Goal: Task Accomplishment & Management: Manage account settings

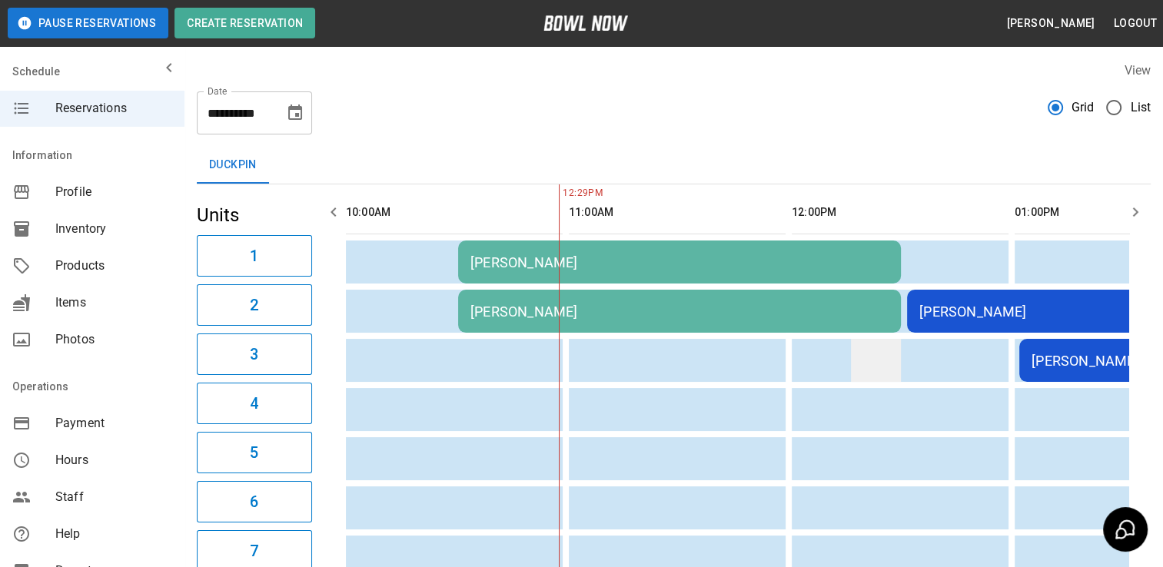
click at [865, 348] on td "sticky table" at bounding box center [876, 360] width 50 height 43
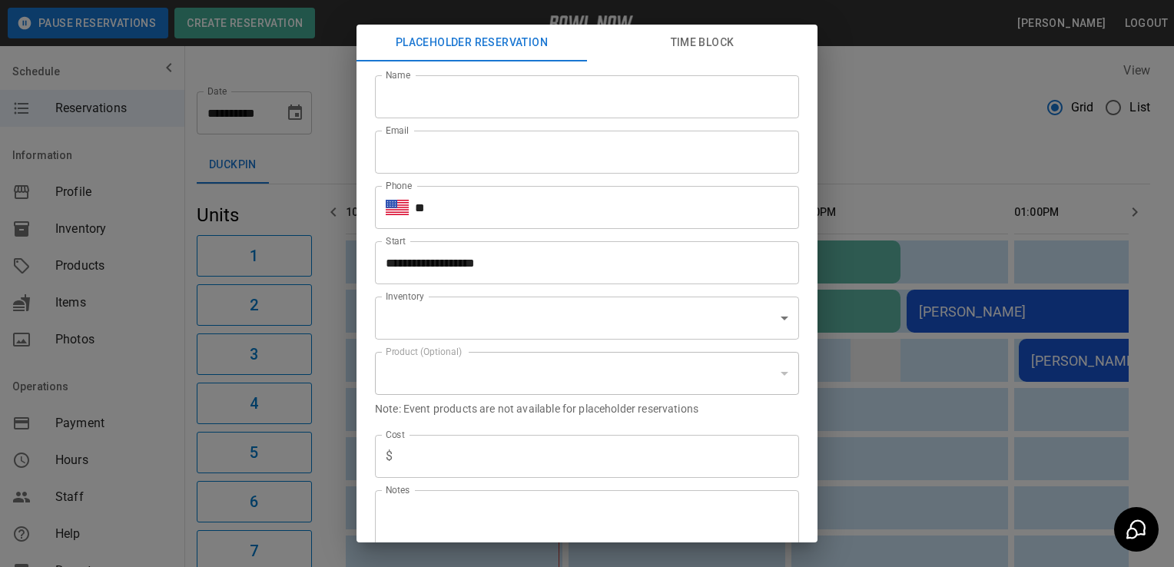
scroll to position [0, 290]
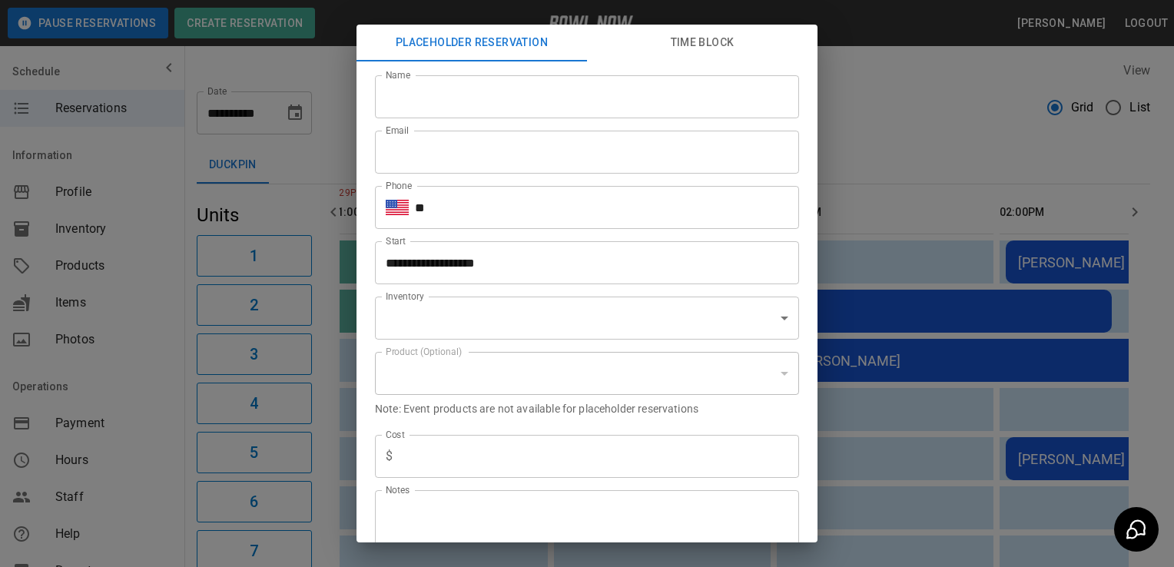
type input "**********"
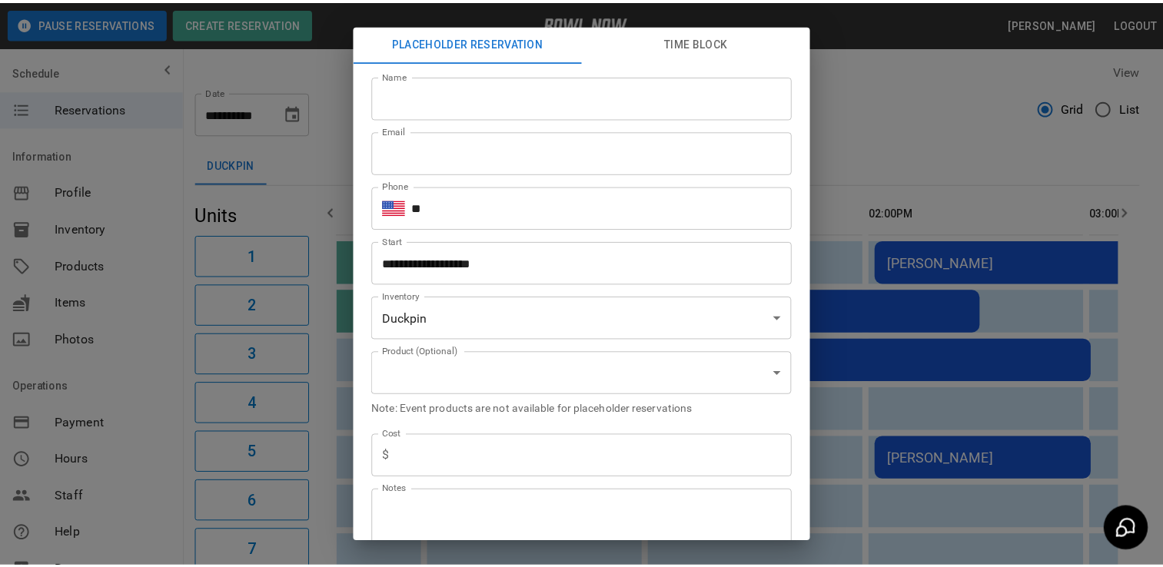
scroll to position [0, 382]
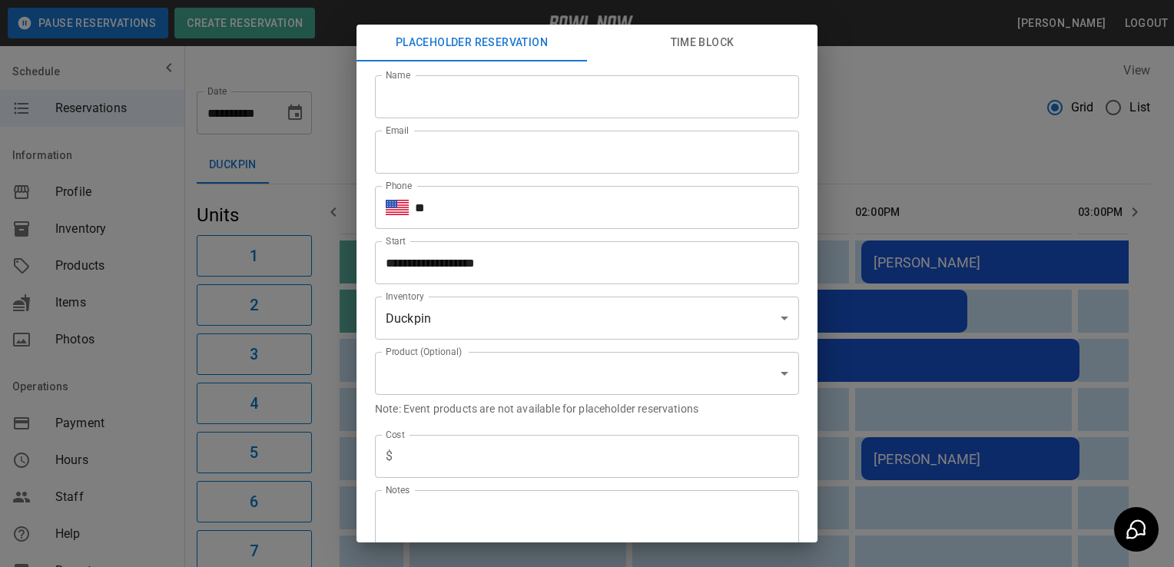
click at [145, 463] on div "**********" at bounding box center [587, 283] width 1174 height 567
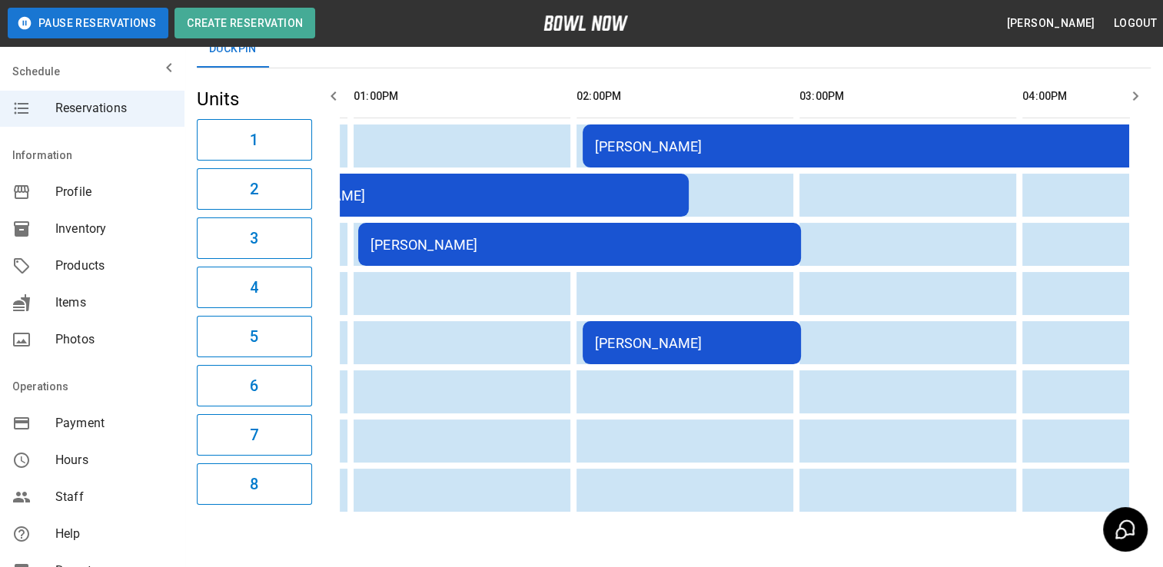
scroll to position [0, 673]
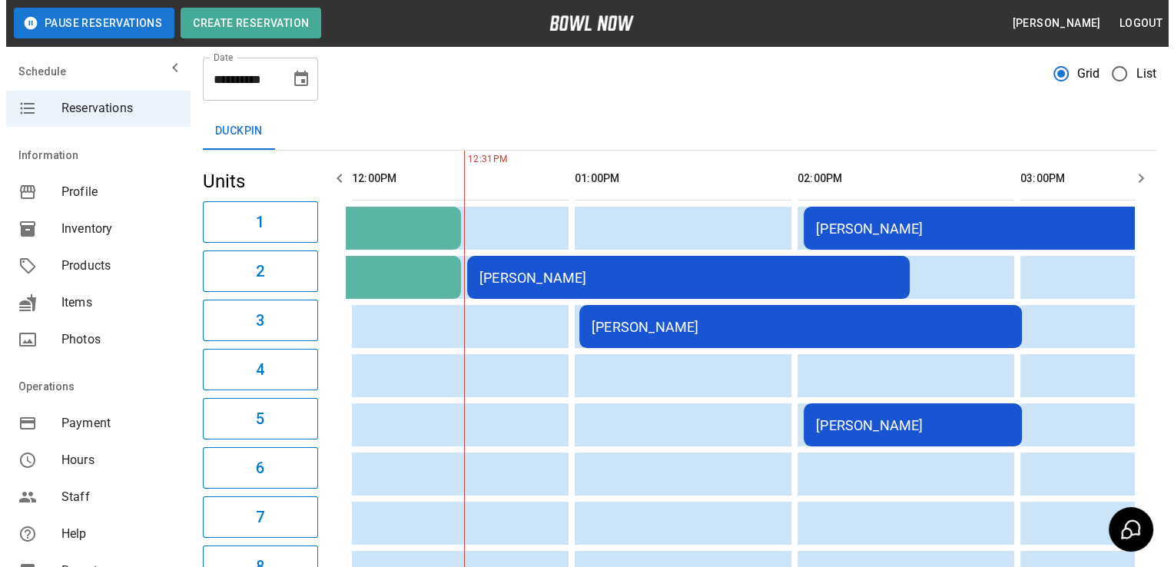
scroll to position [34, 0]
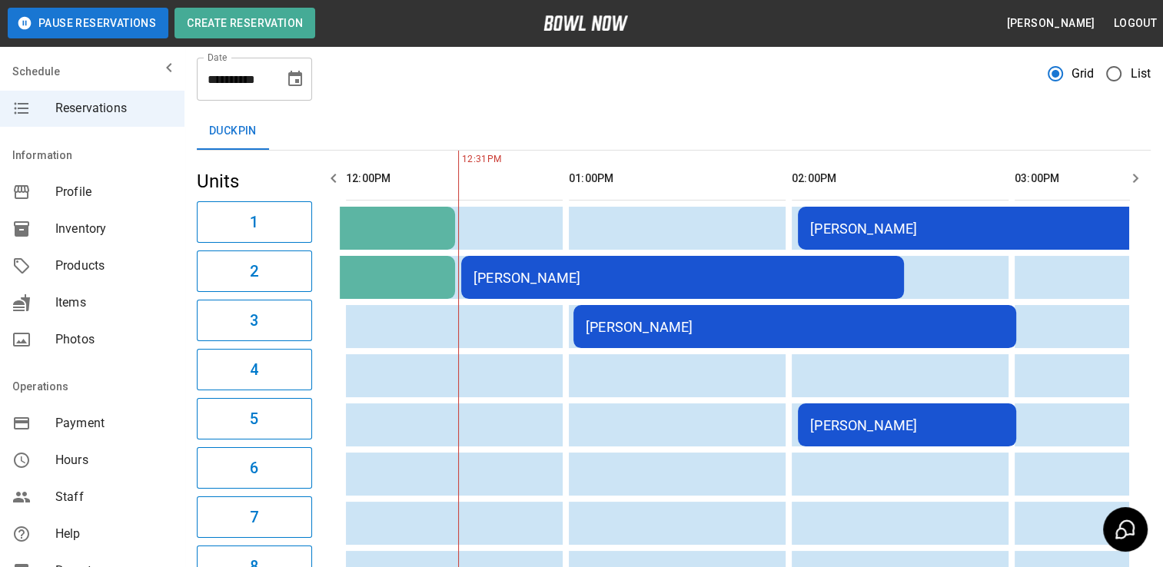
click at [496, 260] on td "[PERSON_NAME]" at bounding box center [682, 277] width 443 height 43
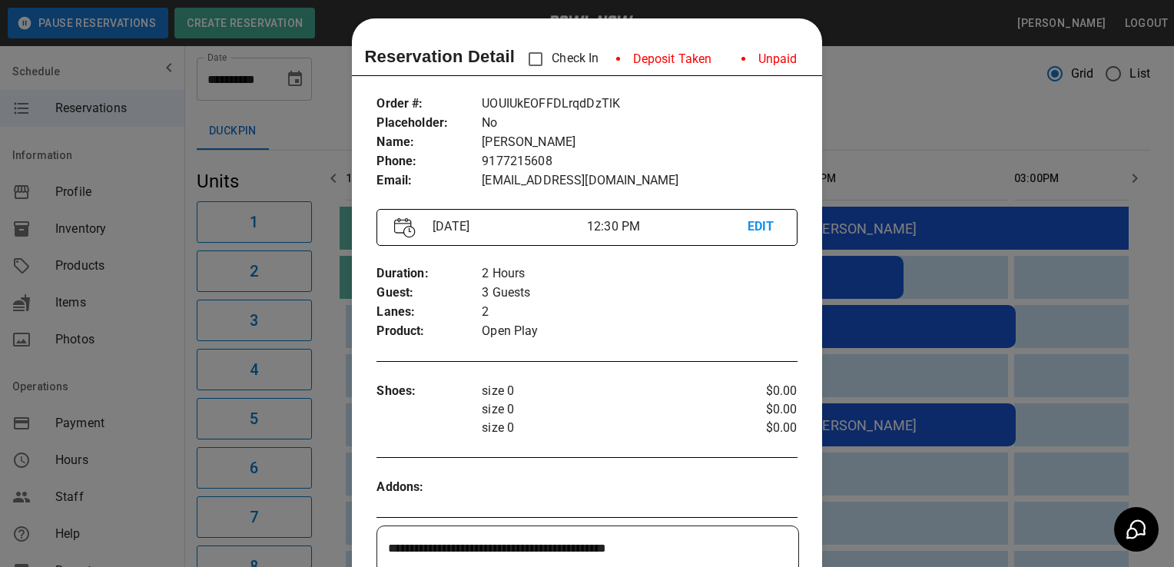
scroll to position [25, 0]
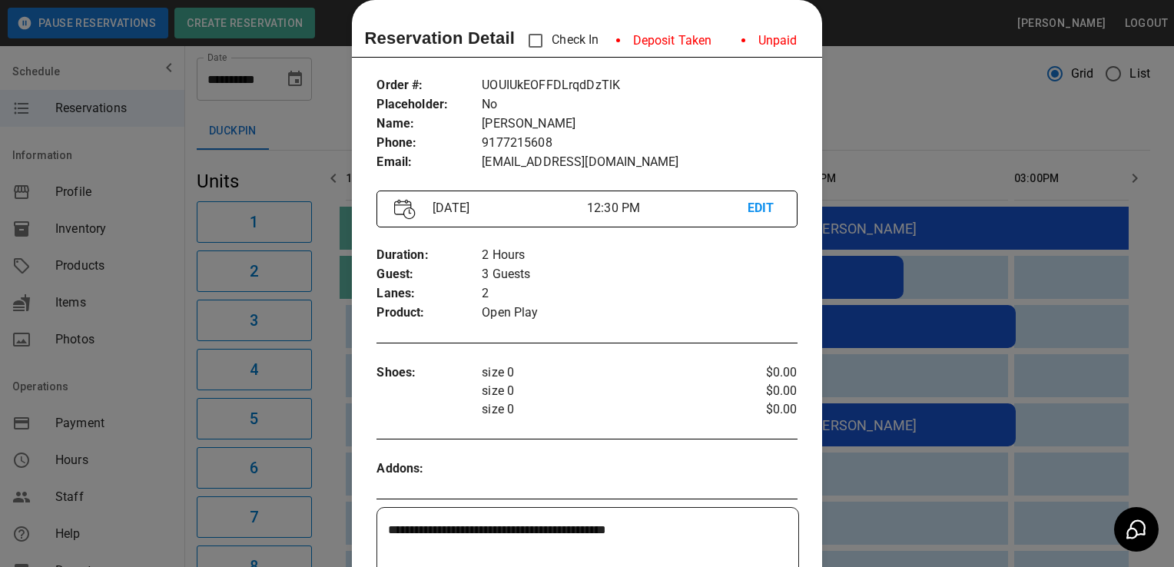
click at [901, 112] on div at bounding box center [587, 283] width 1174 height 567
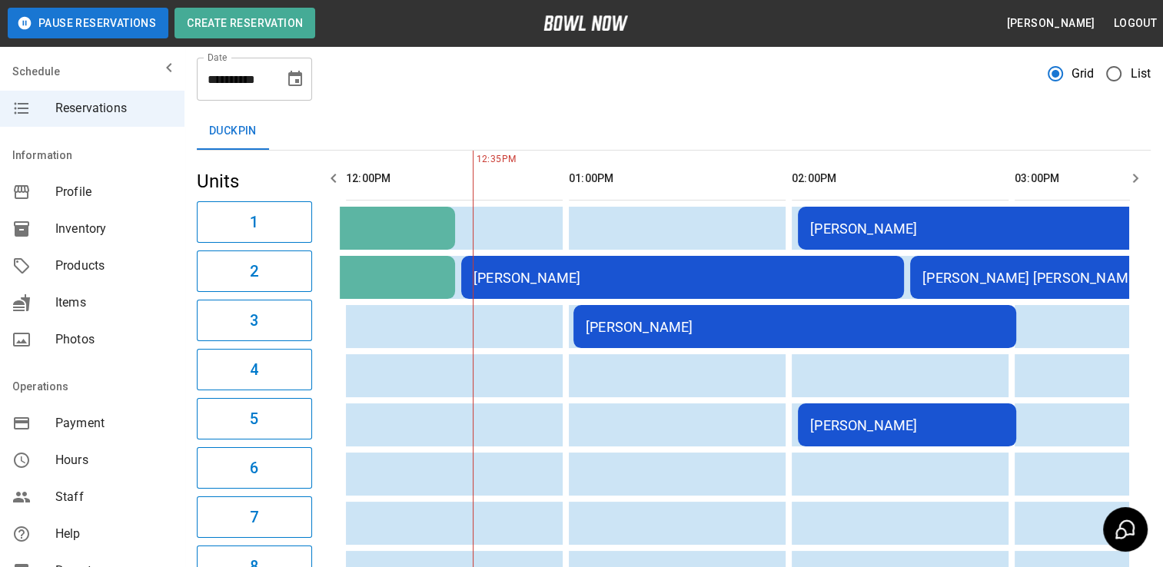
click at [778, 298] on table "Sidney Shelton Stephanie Wicker Maurice A Moore Sidney Shelton Stephanie Jenkin…" at bounding box center [963, 376] width 2138 height 450
click at [778, 284] on div "[PERSON_NAME]" at bounding box center [682, 278] width 418 height 16
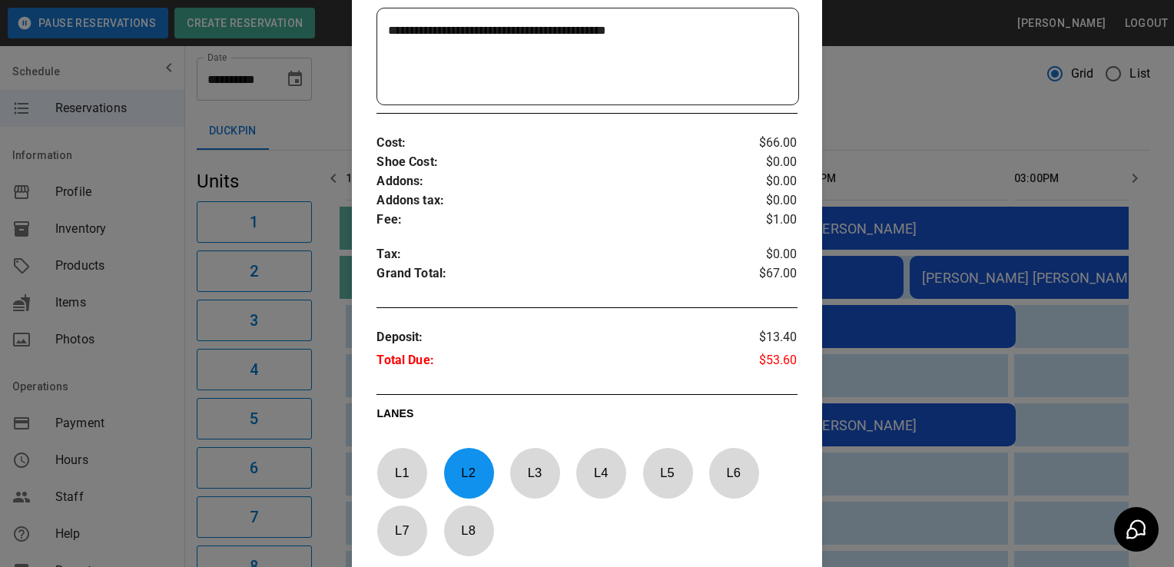
scroll to position [528, 0]
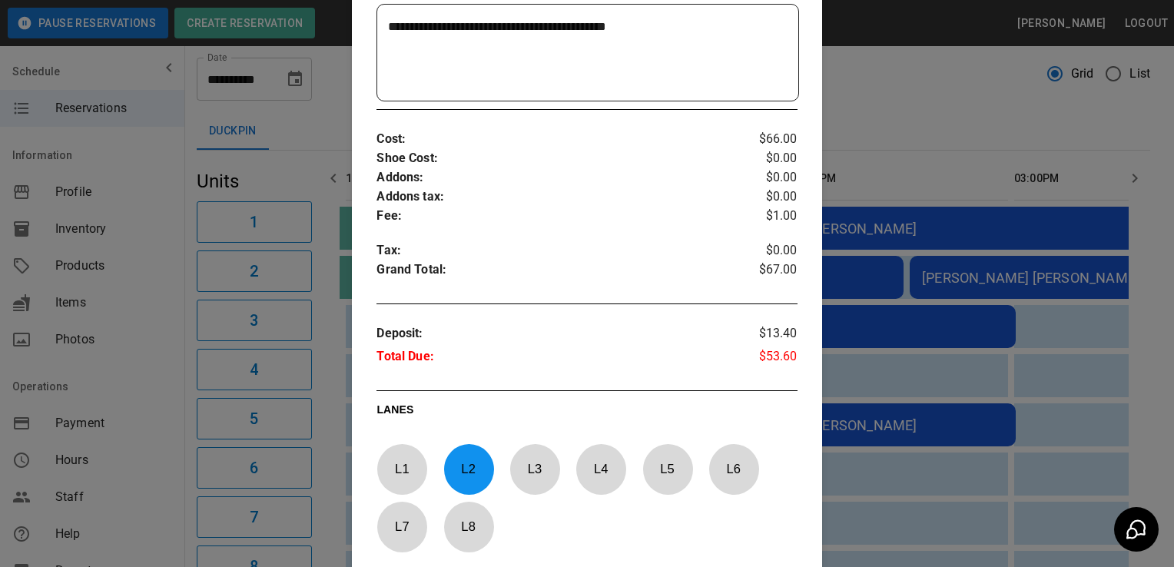
click at [935, 63] on div at bounding box center [587, 283] width 1174 height 567
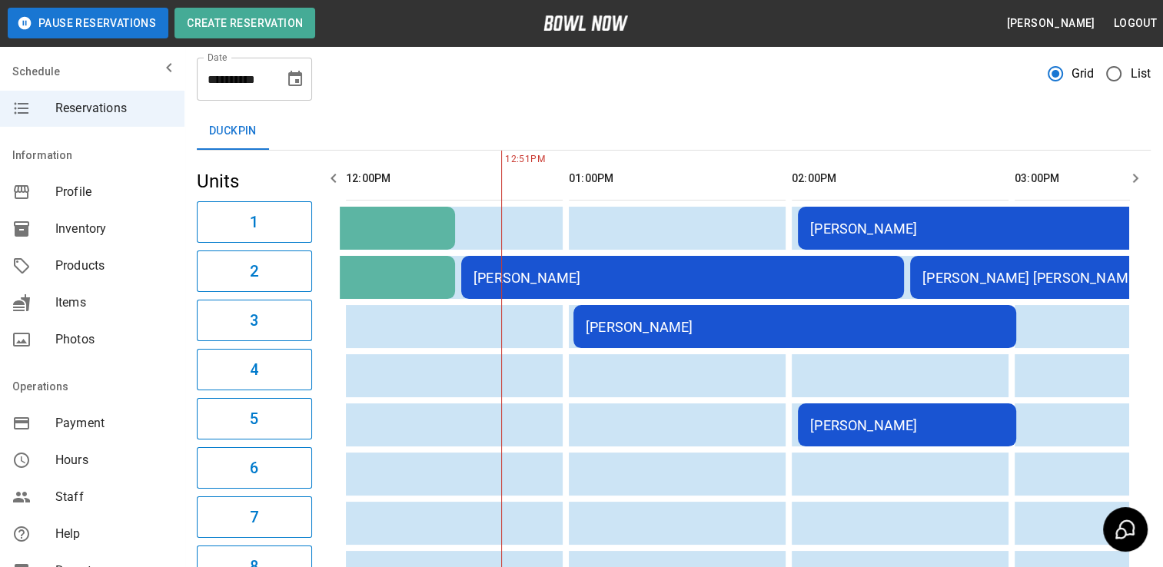
click at [686, 324] on div "[PERSON_NAME]" at bounding box center [795, 327] width 418 height 16
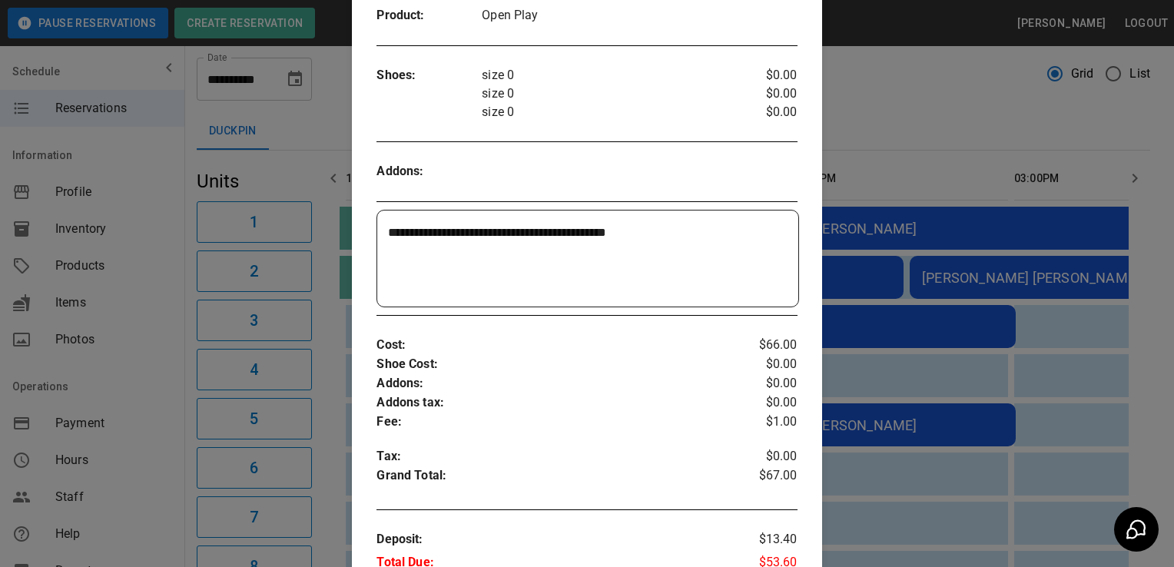
scroll to position [28, 0]
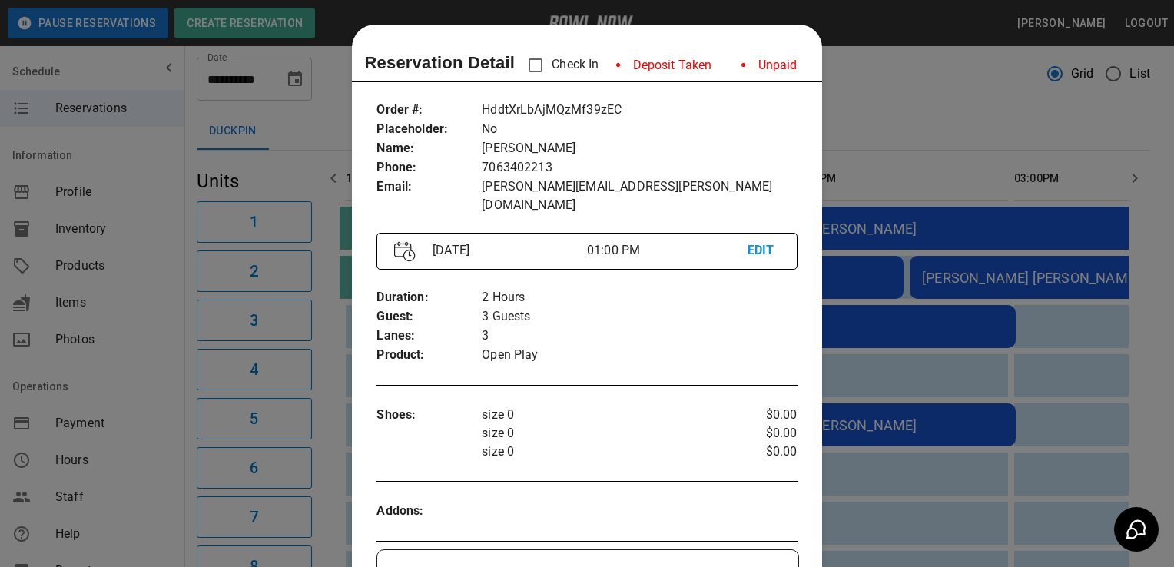
click at [987, 131] on div at bounding box center [587, 283] width 1174 height 567
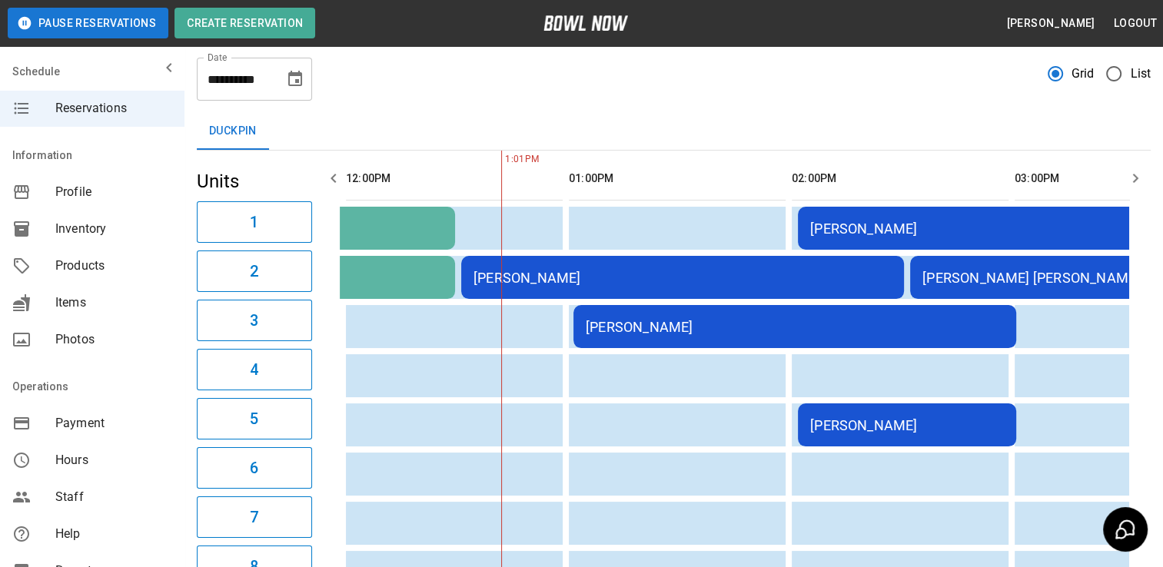
click at [656, 316] on td "[PERSON_NAME]" at bounding box center [794, 326] width 443 height 43
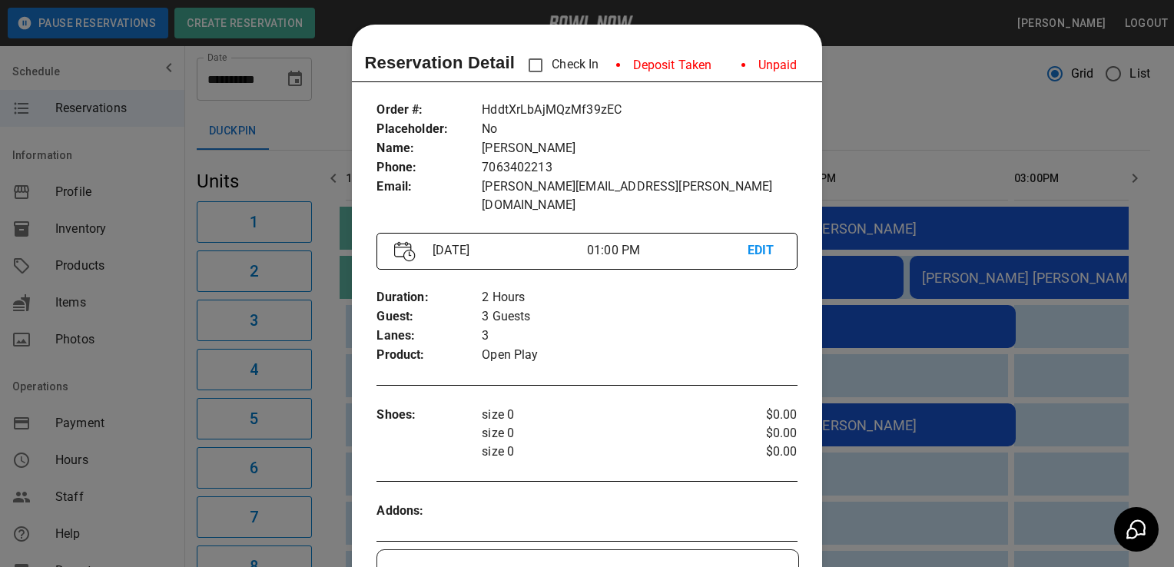
scroll to position [25, 0]
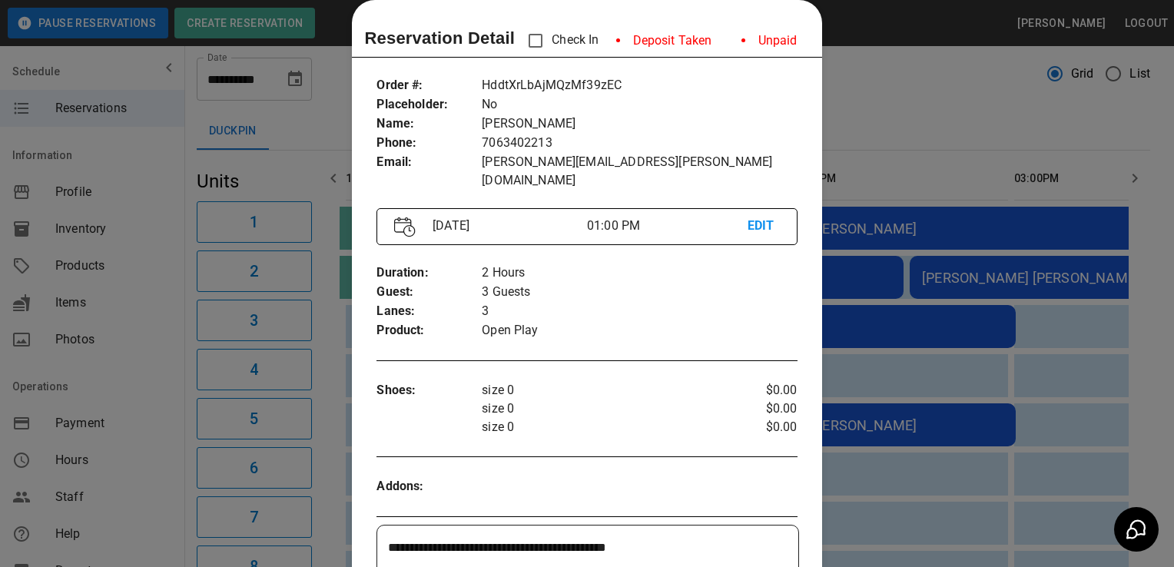
click at [1081, 144] on div at bounding box center [587, 283] width 1174 height 567
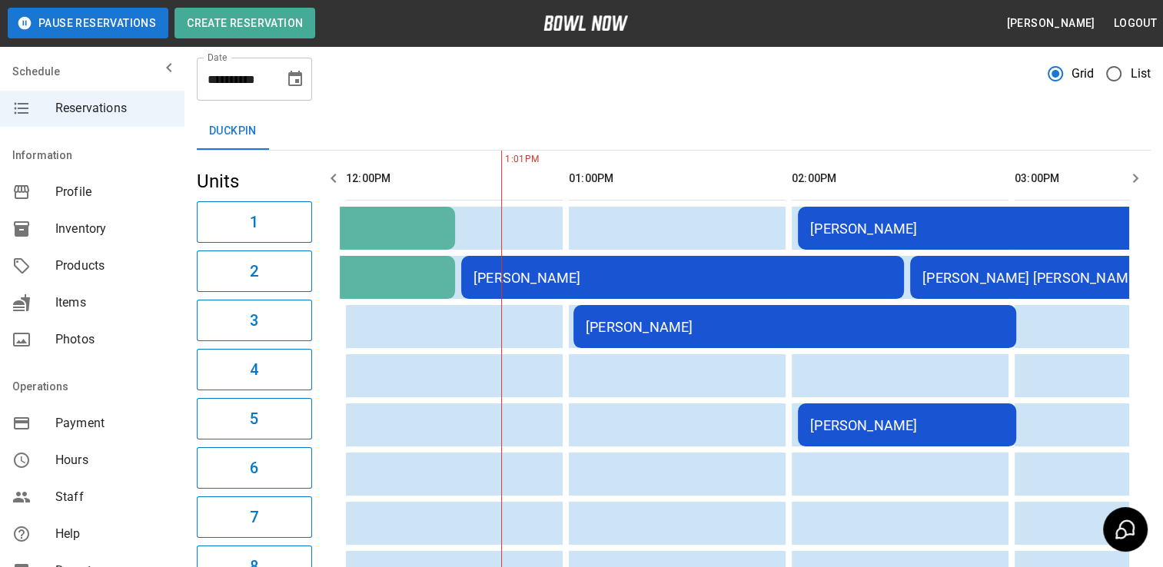
click at [981, 277] on div "Scott Duerbeck Duerbeck" at bounding box center [1131, 278] width 418 height 16
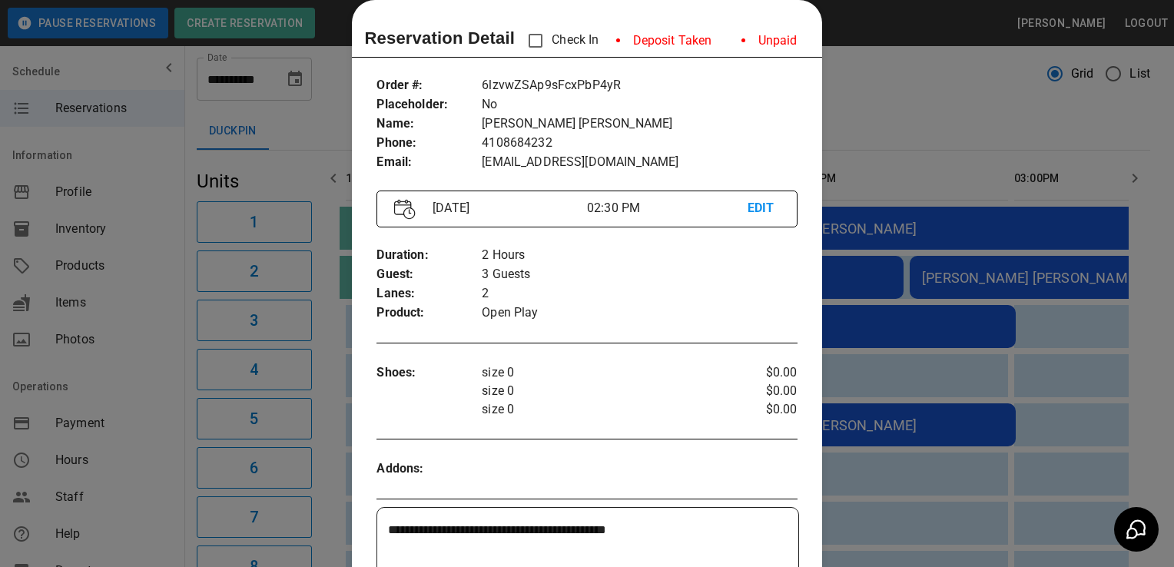
click at [134, 461] on div at bounding box center [587, 283] width 1174 height 567
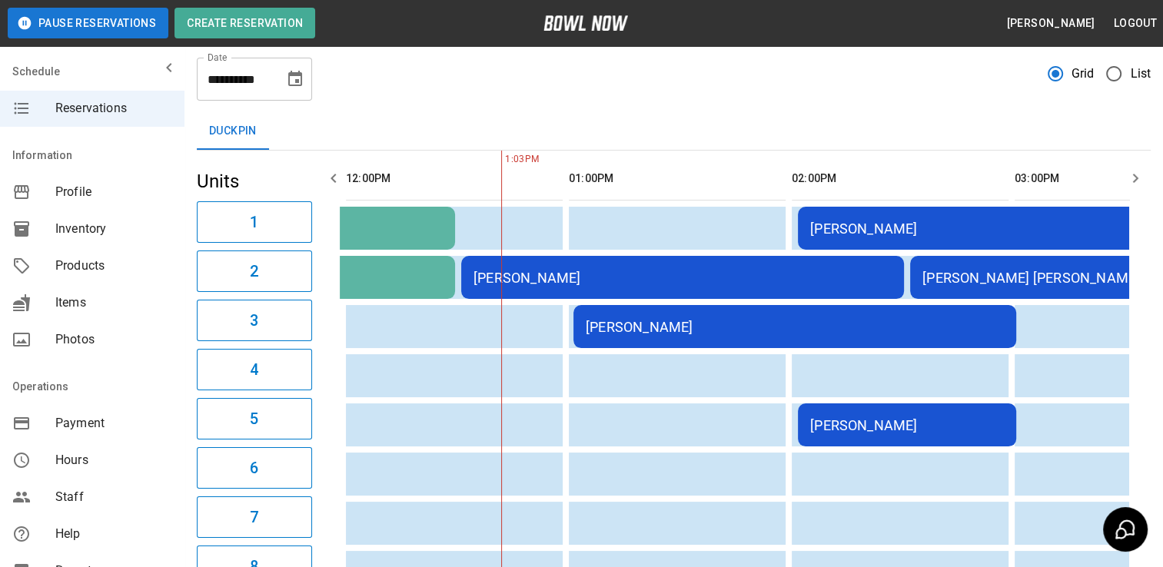
click at [959, 283] on div "Scott Duerbeck Duerbeck" at bounding box center [1131, 278] width 418 height 16
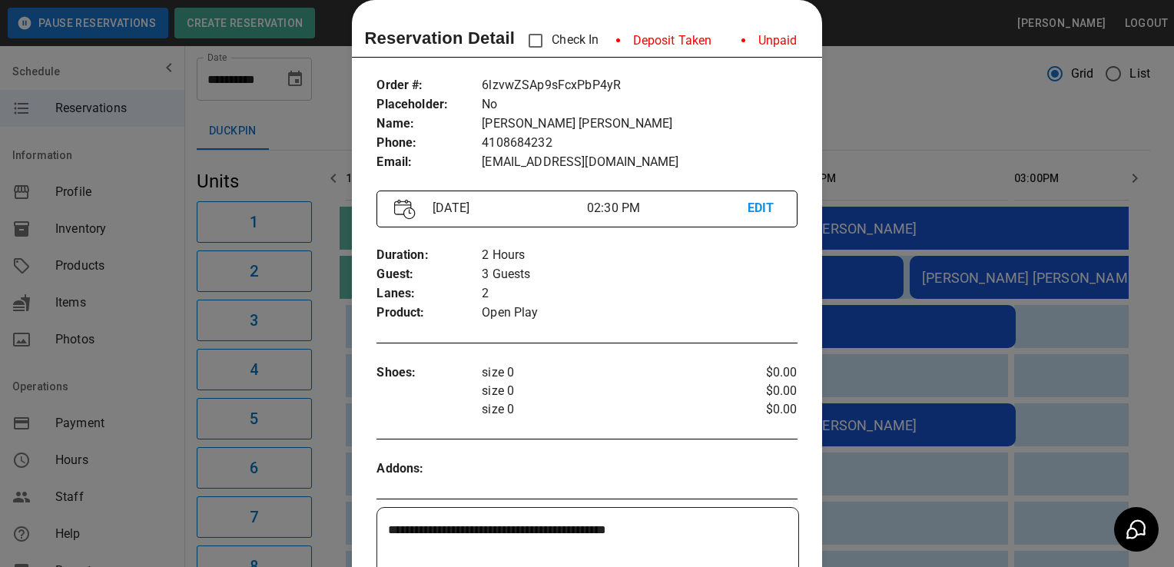
click at [148, 436] on div at bounding box center [587, 283] width 1174 height 567
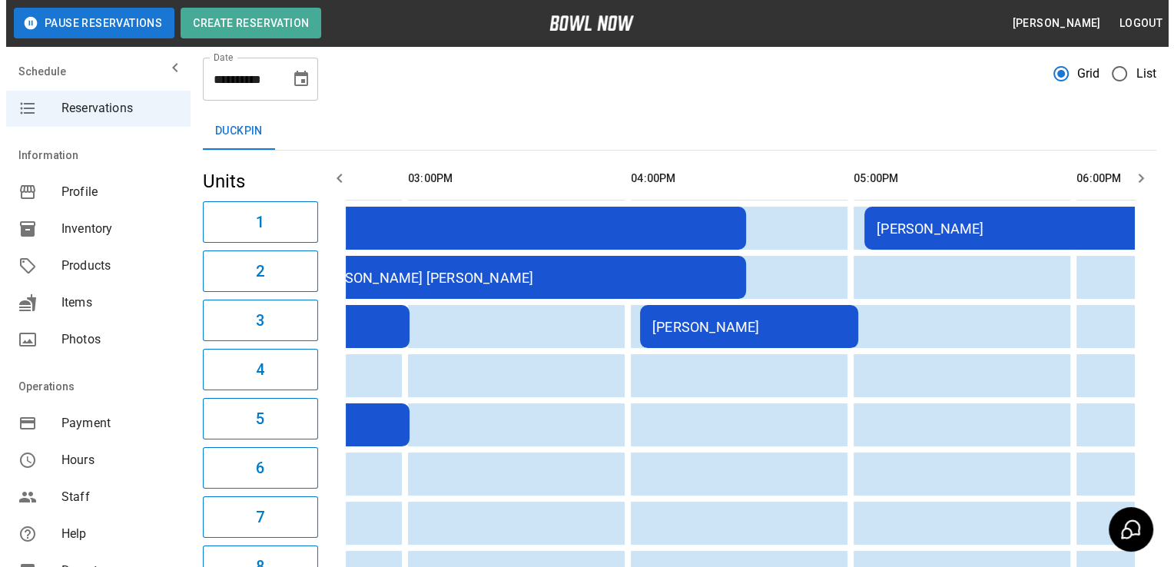
scroll to position [0, 1055]
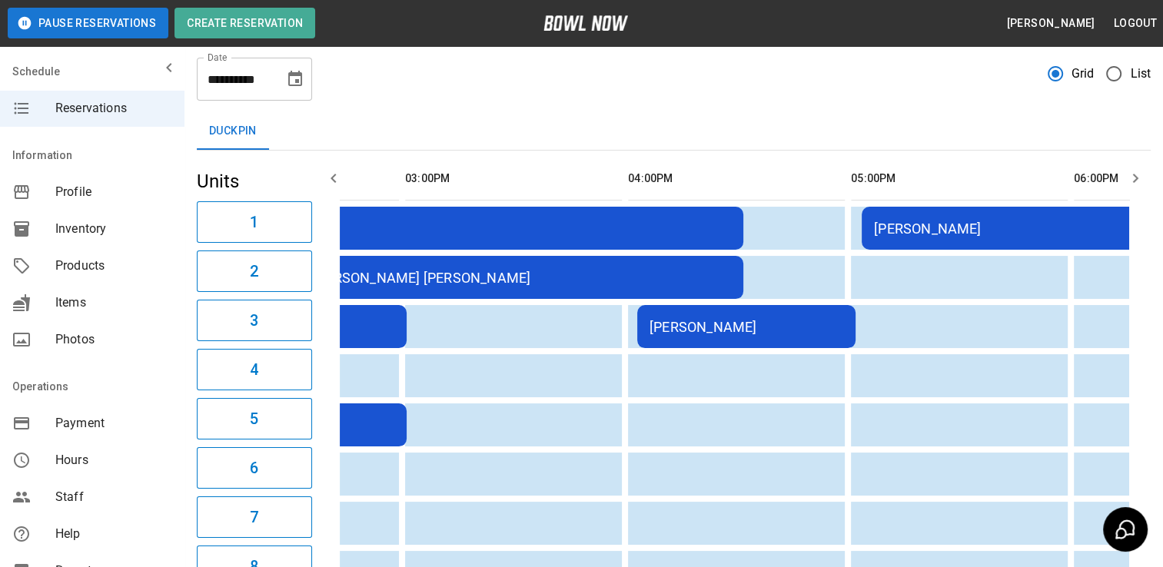
click at [751, 328] on div "Jordan Rosenfeld" at bounding box center [746, 327] width 194 height 16
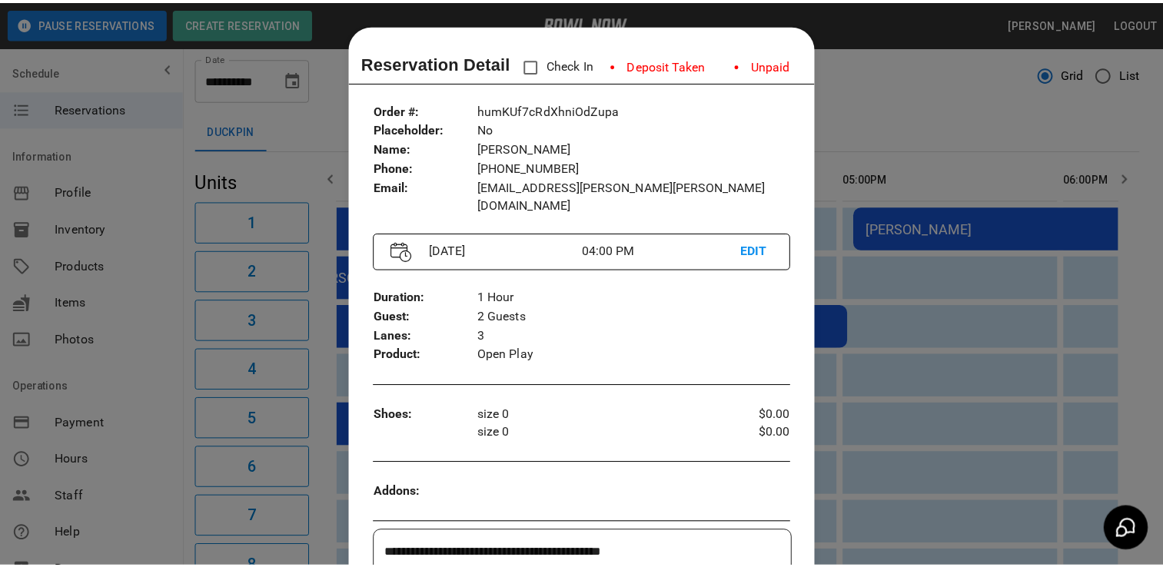
scroll to position [25, 0]
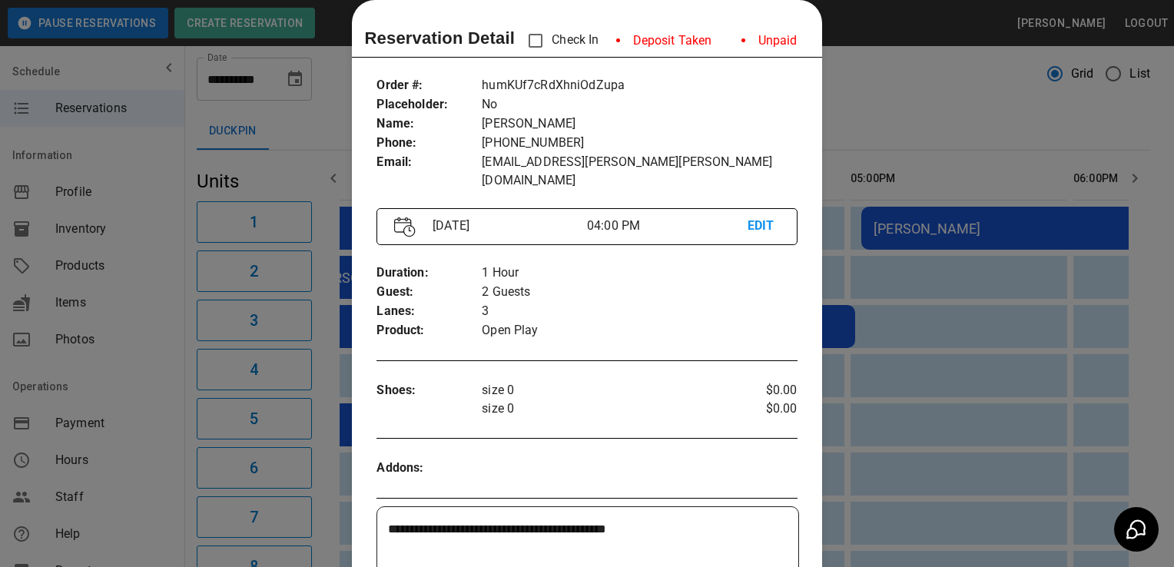
click at [143, 476] on div at bounding box center [587, 283] width 1174 height 567
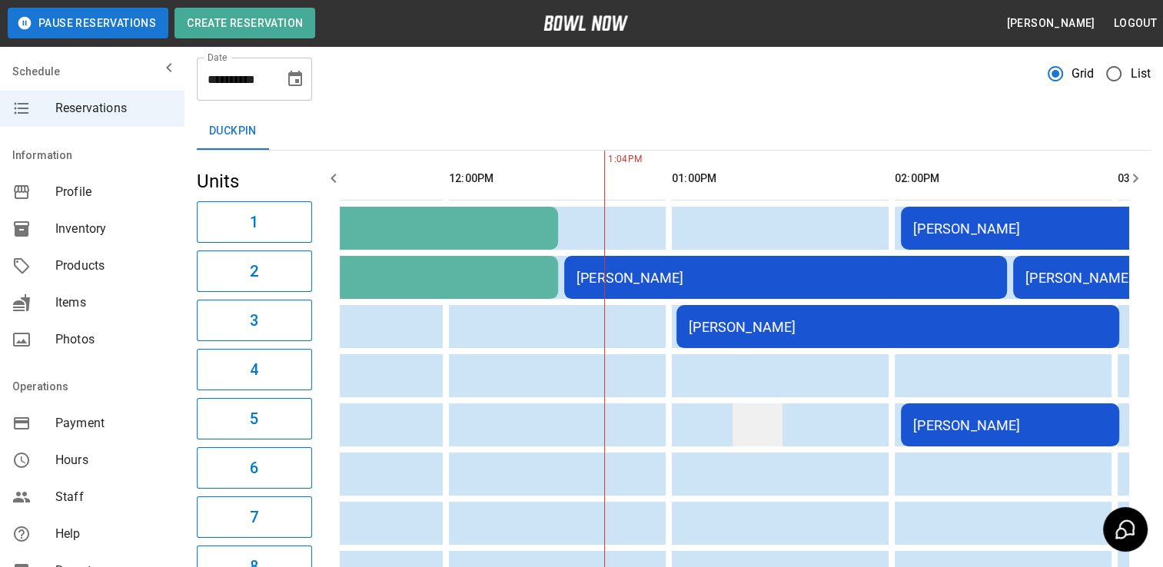
click at [778, 409] on td "sticky table" at bounding box center [757, 424] width 50 height 43
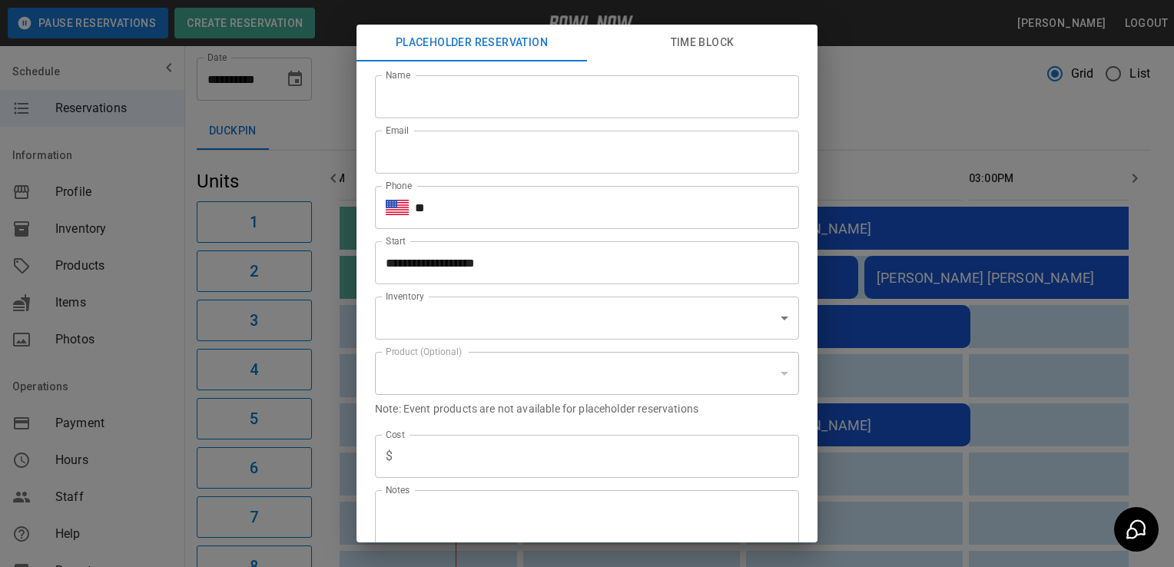
type input "**********"
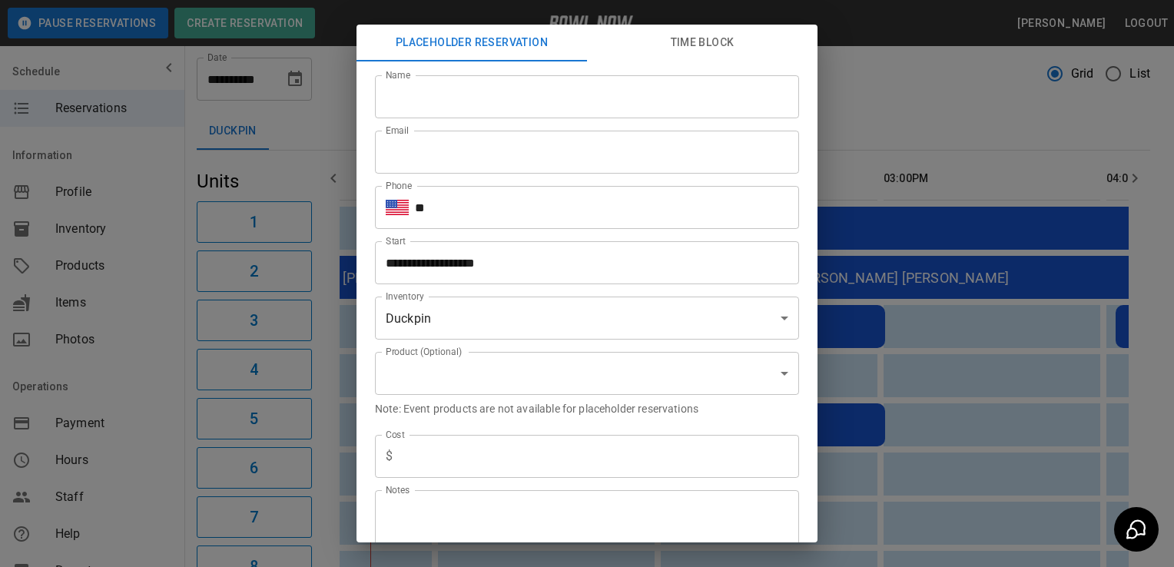
click at [148, 463] on div "**********" at bounding box center [587, 283] width 1174 height 567
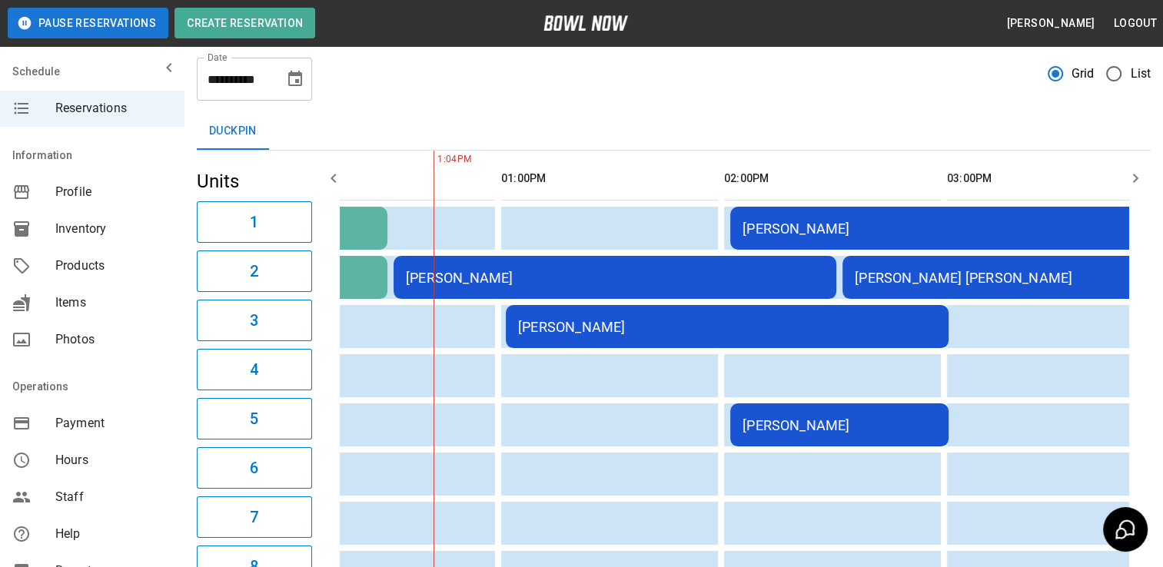
click at [920, 277] on div "Scott Duerbeck Duerbeck" at bounding box center [1064, 278] width 418 height 16
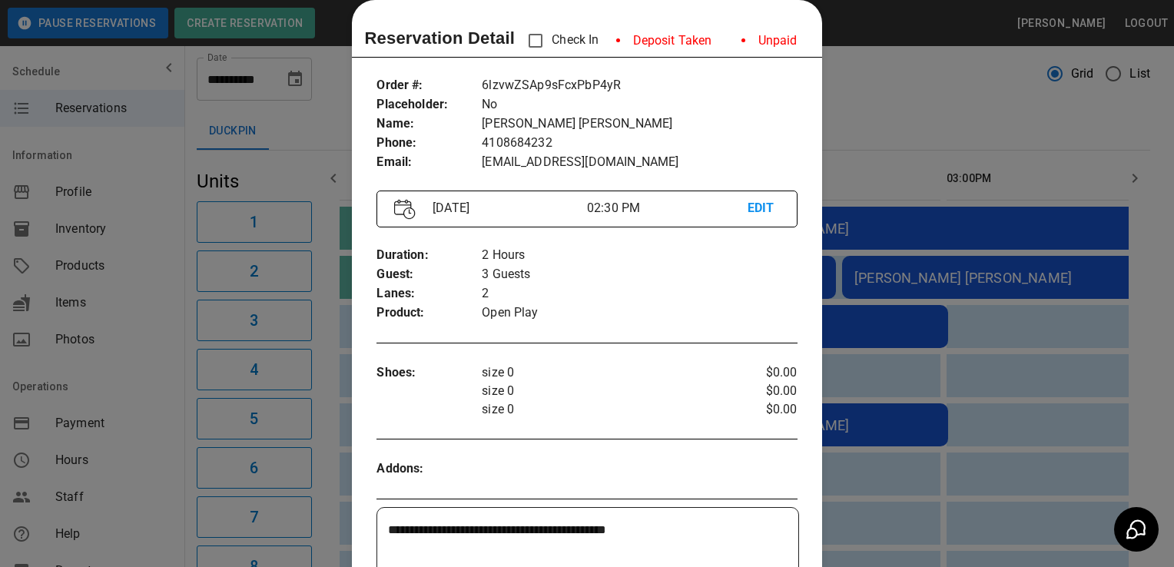
click at [143, 480] on div at bounding box center [587, 283] width 1174 height 567
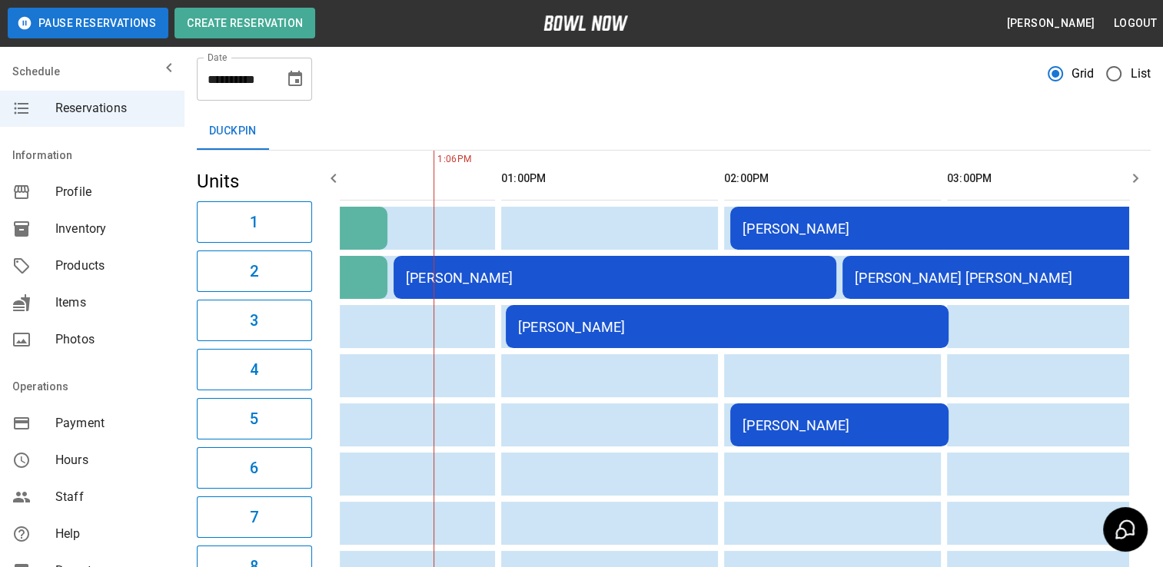
click at [882, 285] on td "Scott Duerbeck Duerbeck" at bounding box center [1063, 277] width 443 height 43
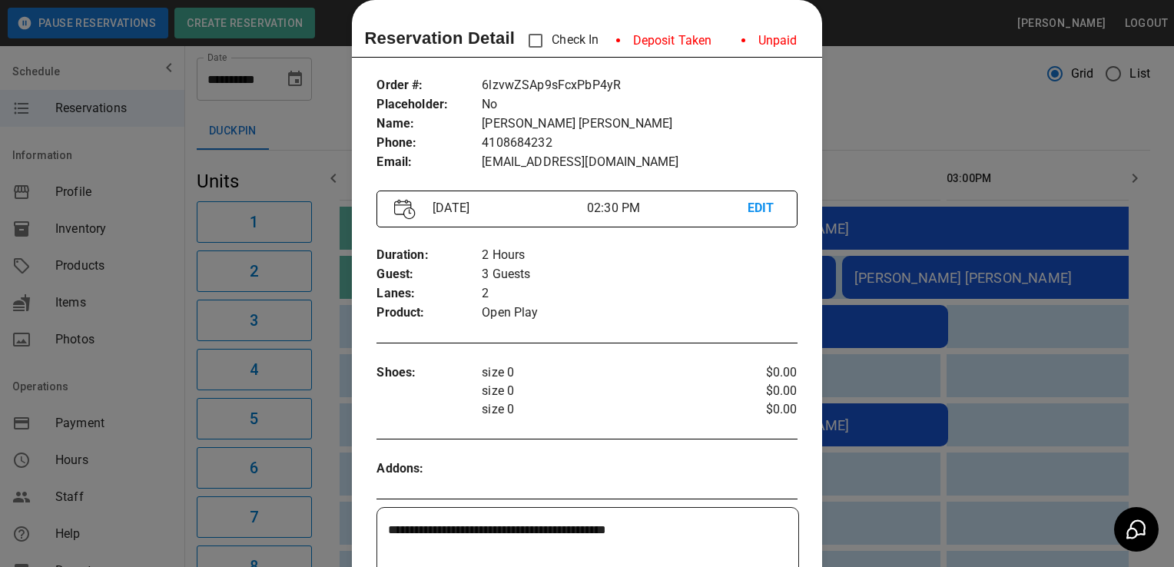
click at [145, 467] on div at bounding box center [587, 283] width 1174 height 567
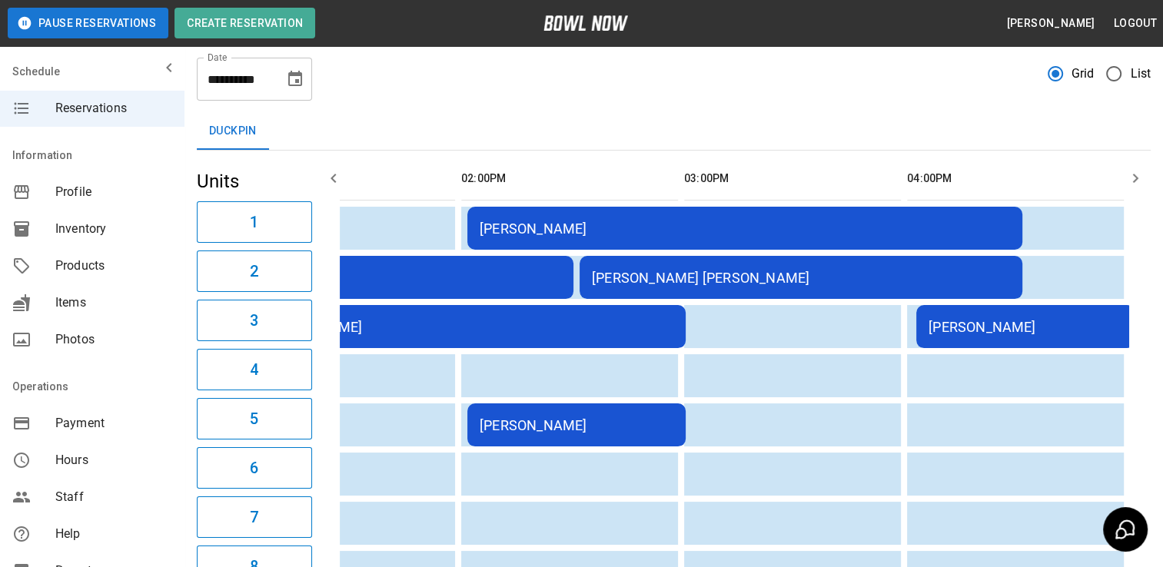
scroll to position [0, 825]
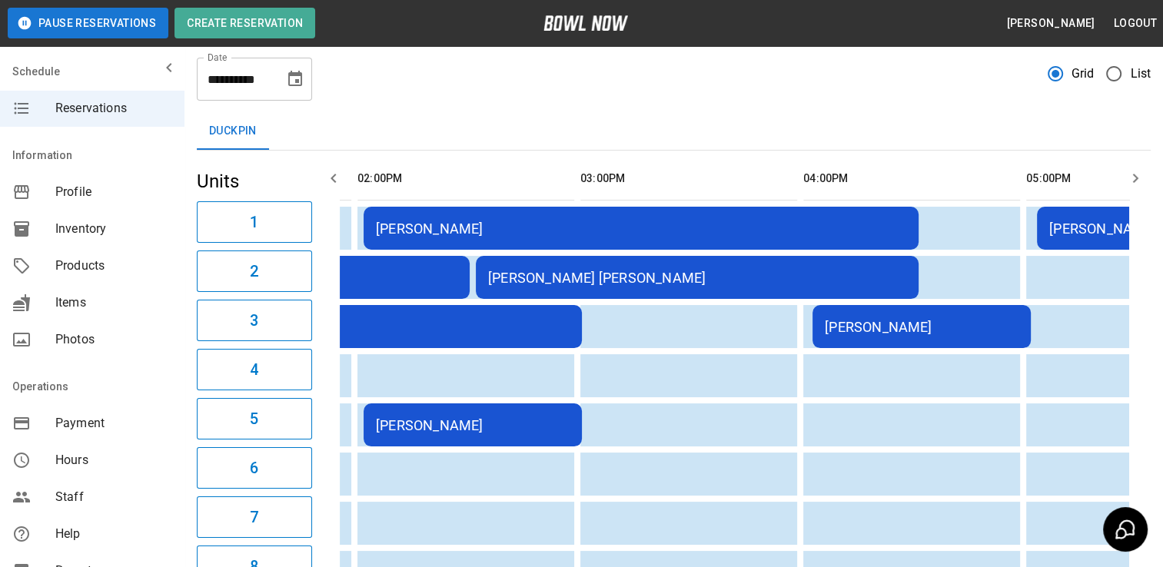
click at [874, 333] on div "Jordan Rosenfeld" at bounding box center [922, 327] width 194 height 16
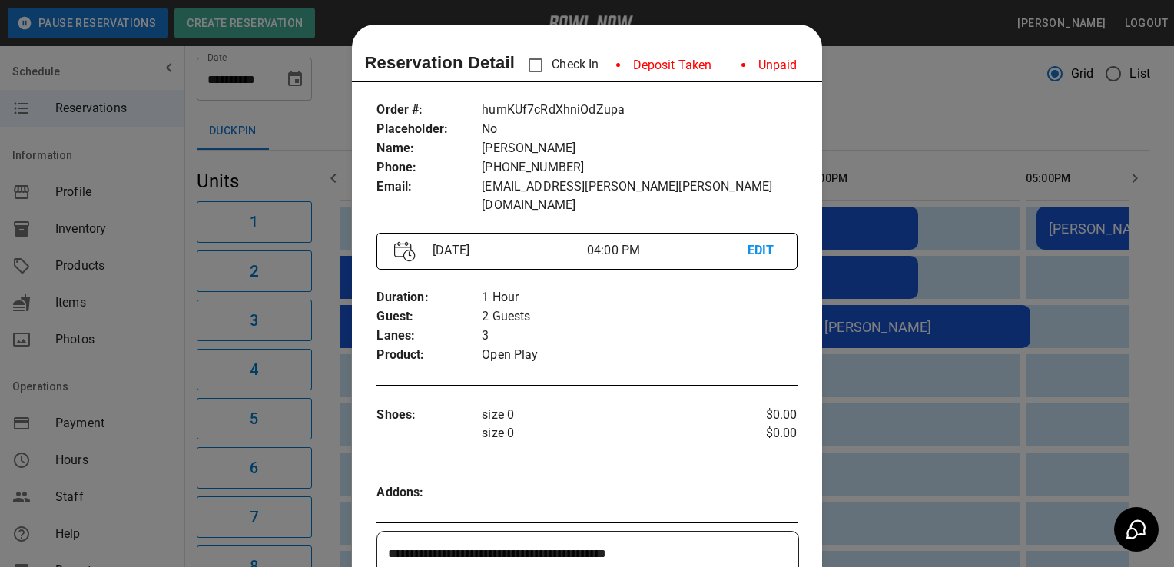
scroll to position [25, 0]
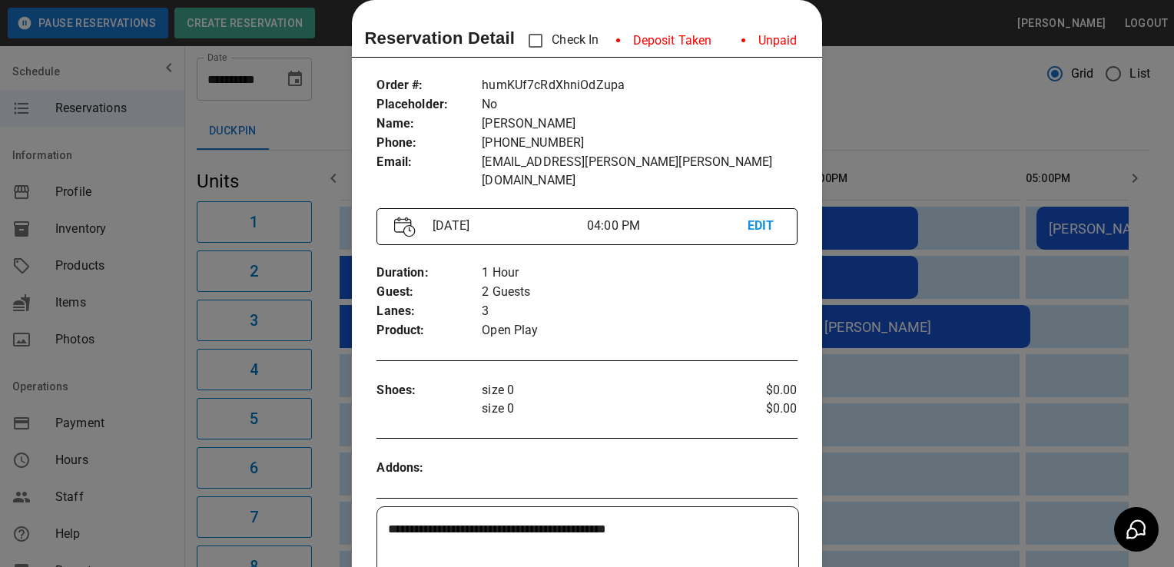
click at [154, 491] on div at bounding box center [587, 283] width 1174 height 567
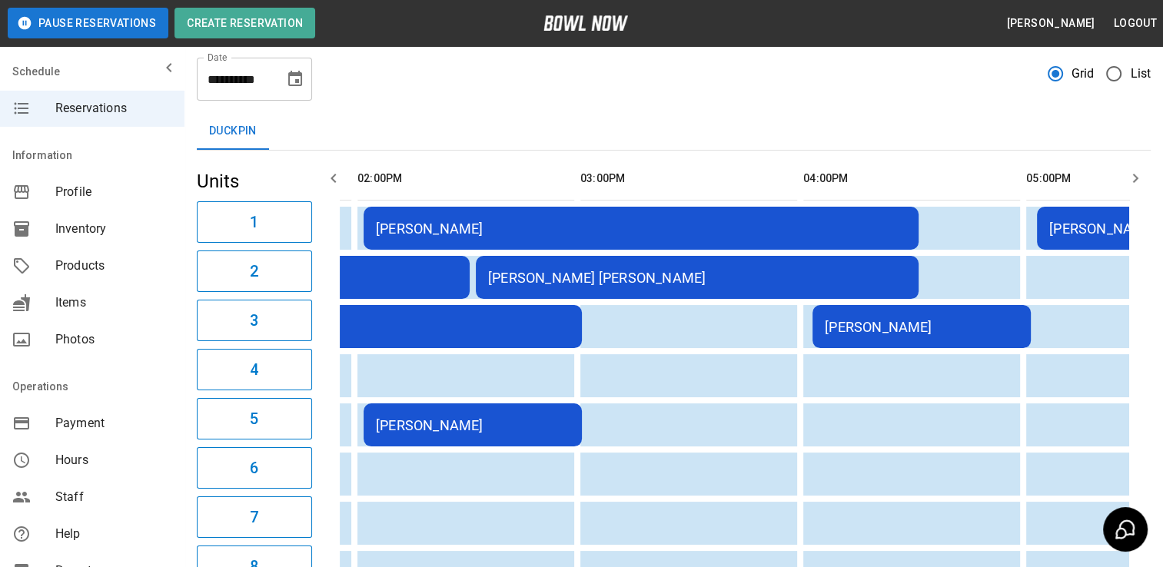
click at [589, 277] on div "Scott Duerbeck Duerbeck" at bounding box center [697, 278] width 418 height 16
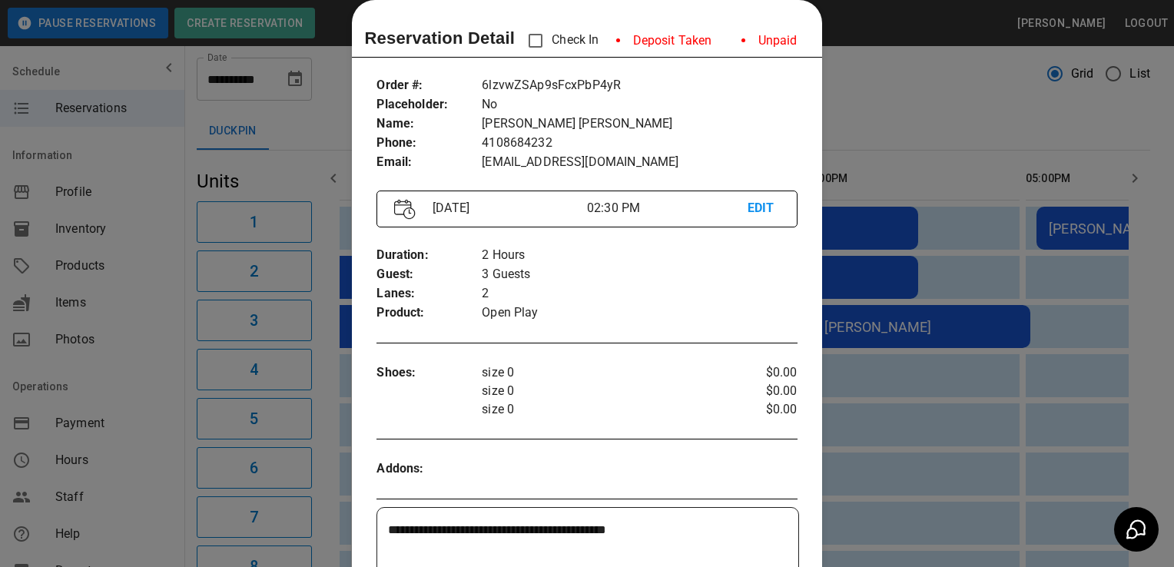
click at [616, 467] on div at bounding box center [604, 469] width 245 height 19
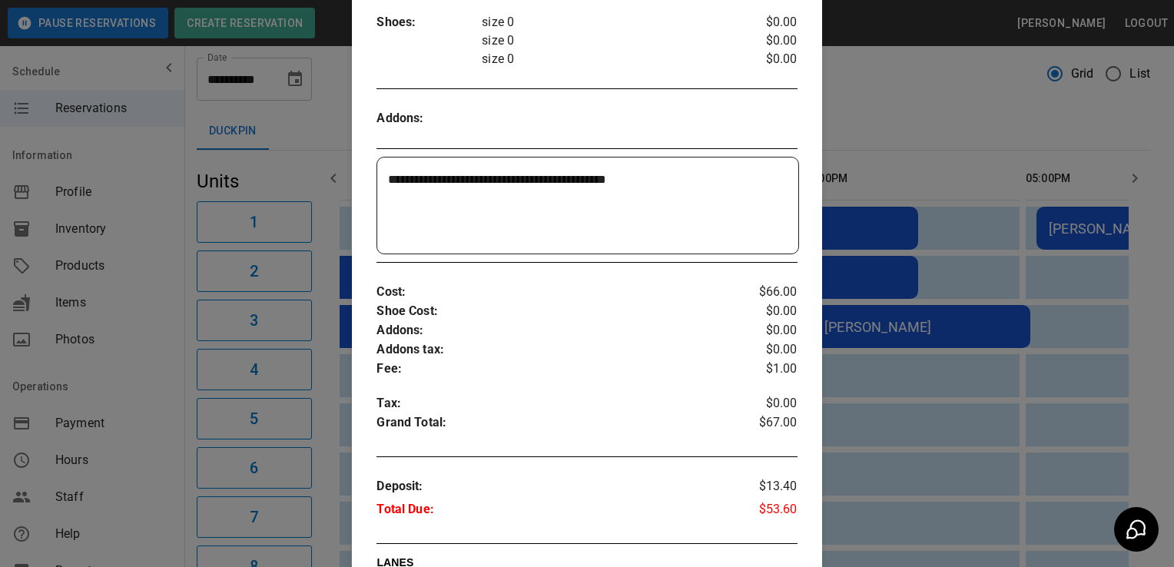
scroll to position [376, 0]
click at [135, 449] on div at bounding box center [587, 283] width 1174 height 567
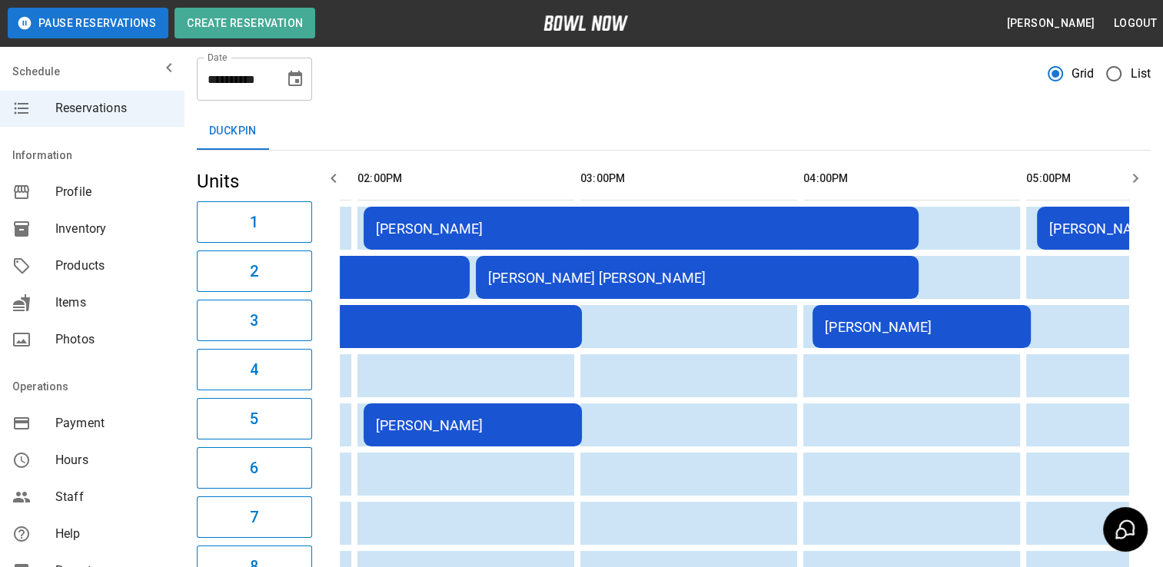
click at [870, 336] on td "Jordan Rosenfeld" at bounding box center [921, 326] width 218 height 43
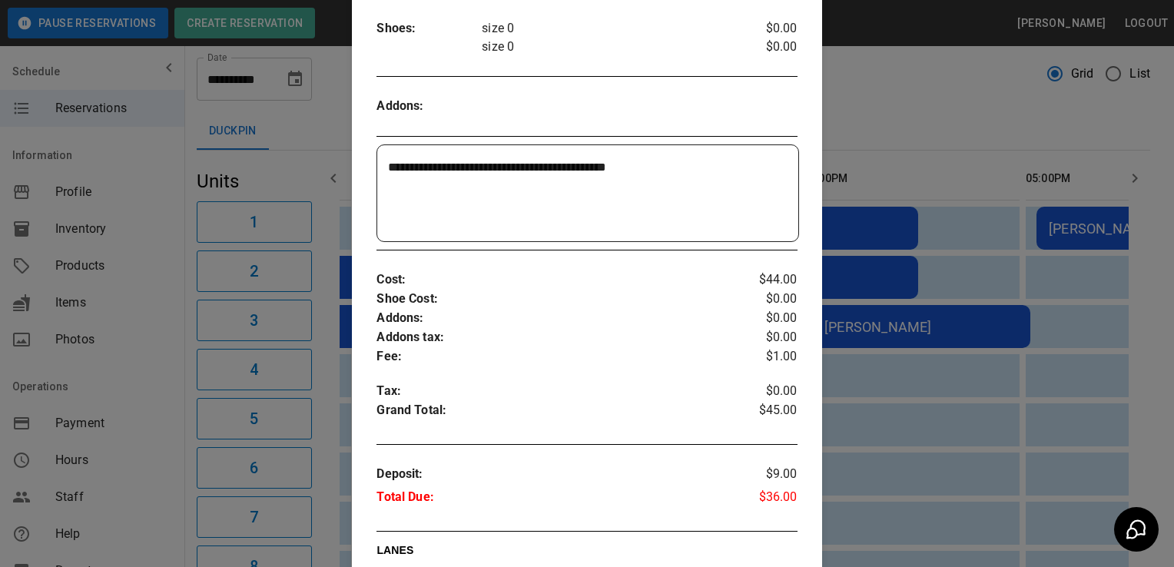
scroll to position [400, 0]
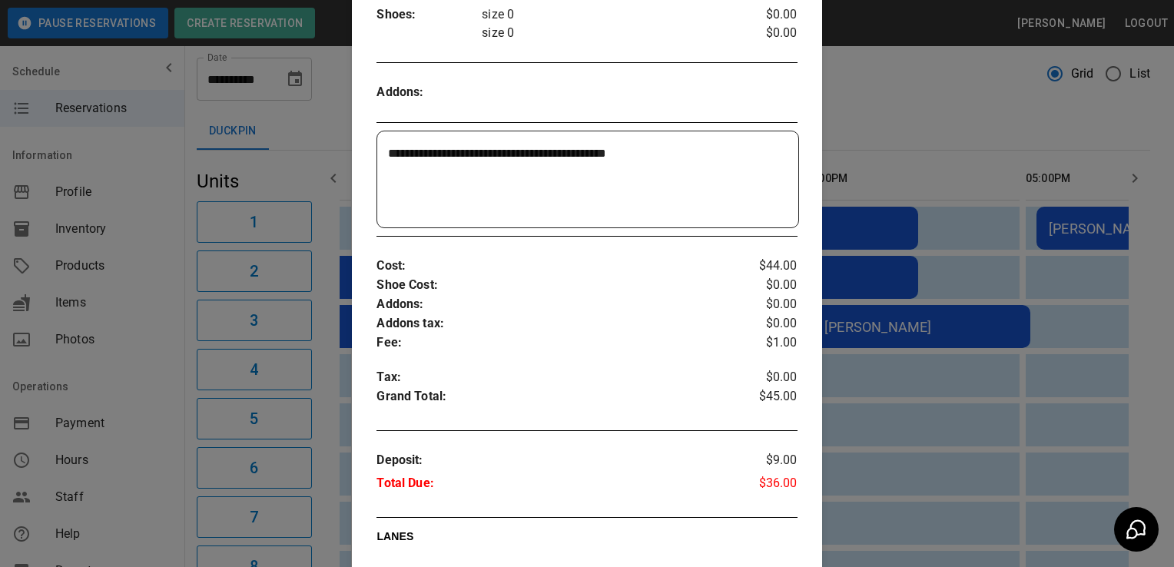
click at [148, 446] on div at bounding box center [587, 283] width 1174 height 567
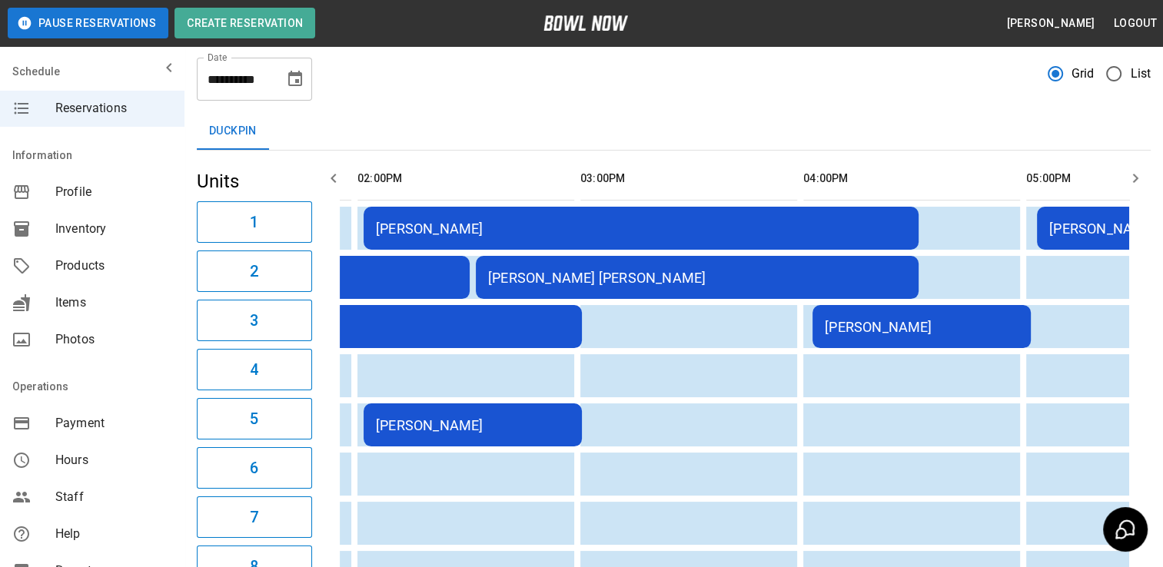
click at [867, 327] on div "Jordan Rosenfeld" at bounding box center [922, 327] width 194 height 16
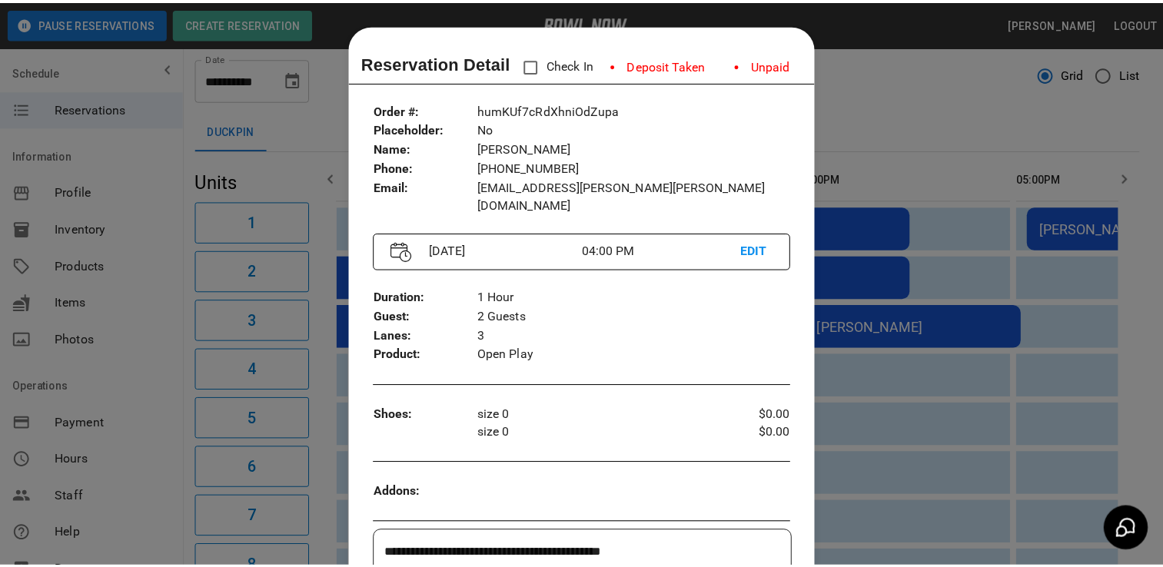
scroll to position [25, 0]
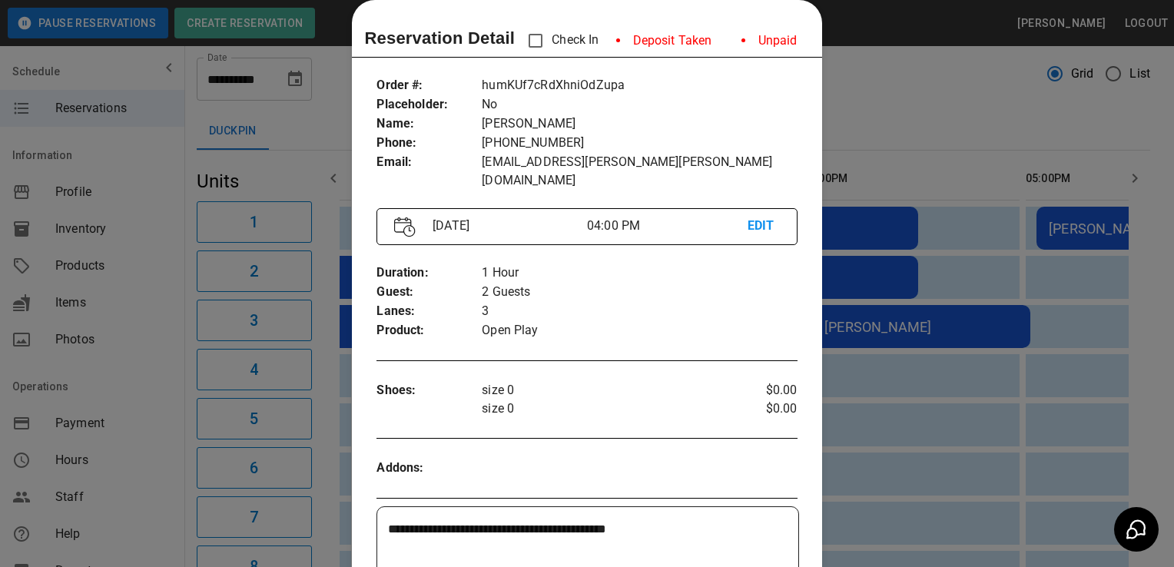
click at [136, 483] on div at bounding box center [587, 283] width 1174 height 567
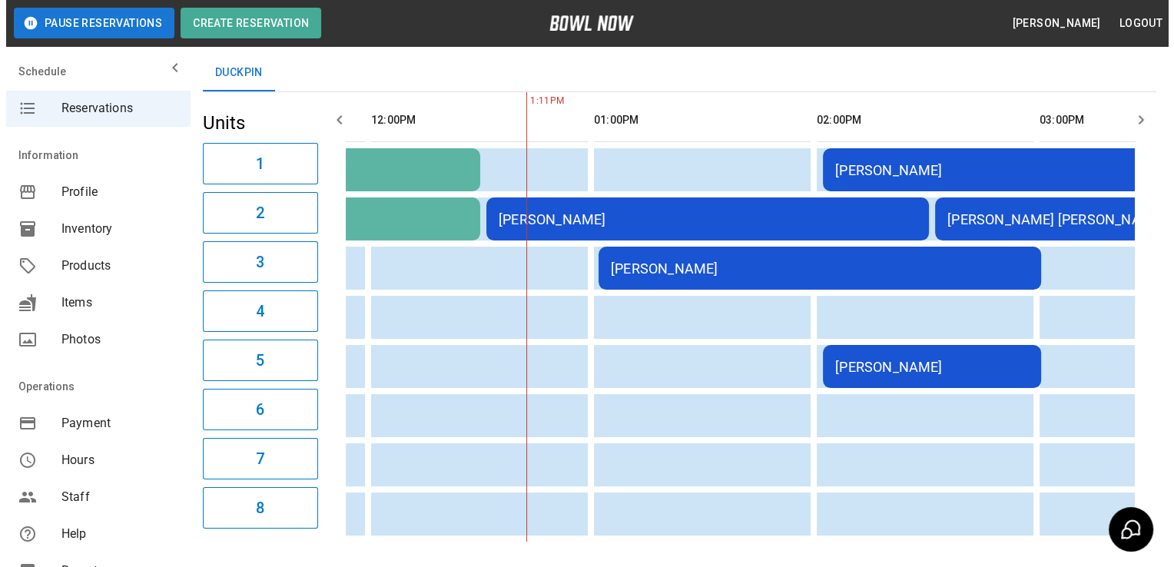
scroll to position [0, 424]
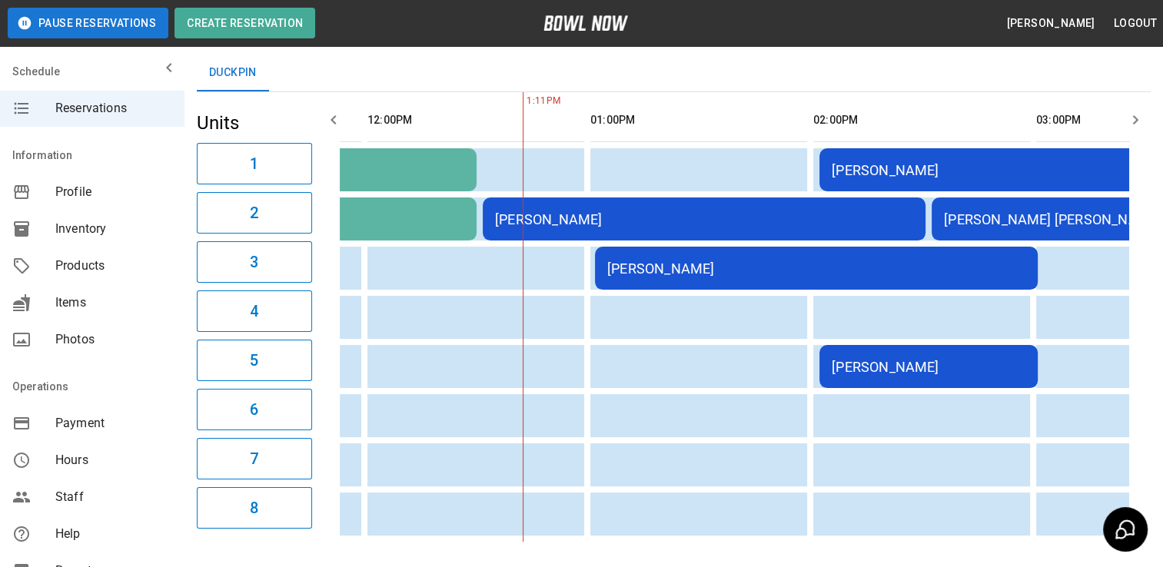
click at [797, 261] on div "[PERSON_NAME]" at bounding box center [816, 269] width 418 height 16
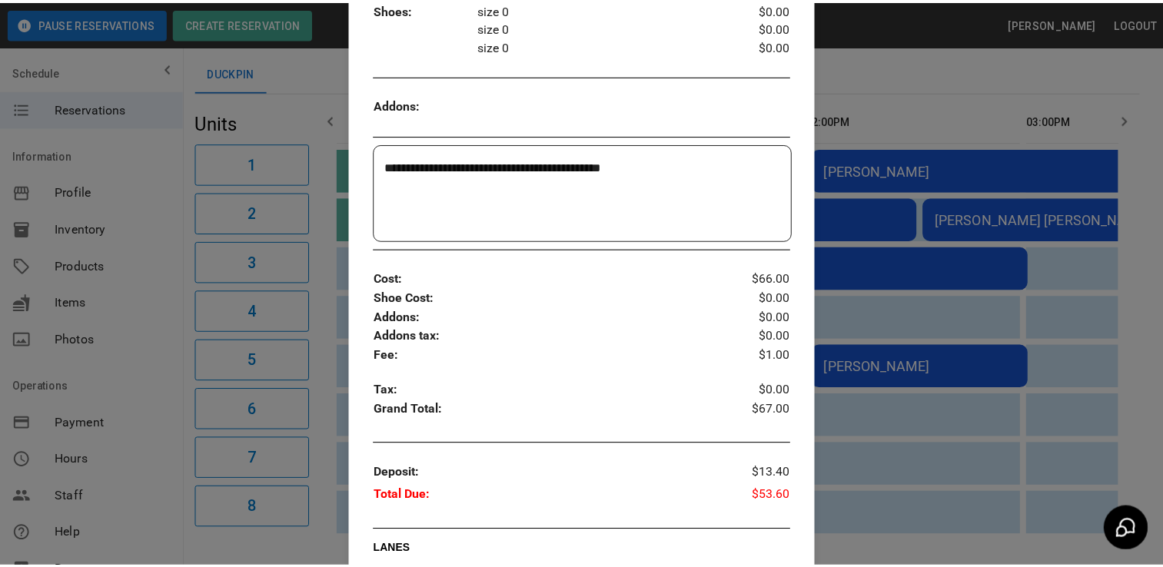
scroll to position [408, 0]
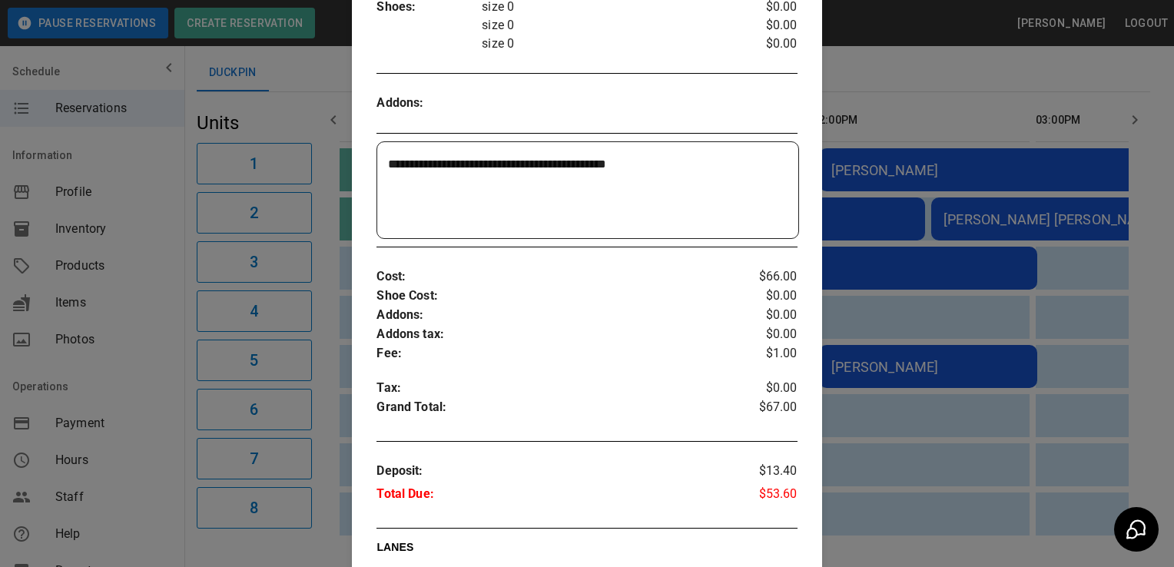
click at [966, 118] on div at bounding box center [587, 283] width 1174 height 567
